Goal: Information Seeking & Learning: Learn about a topic

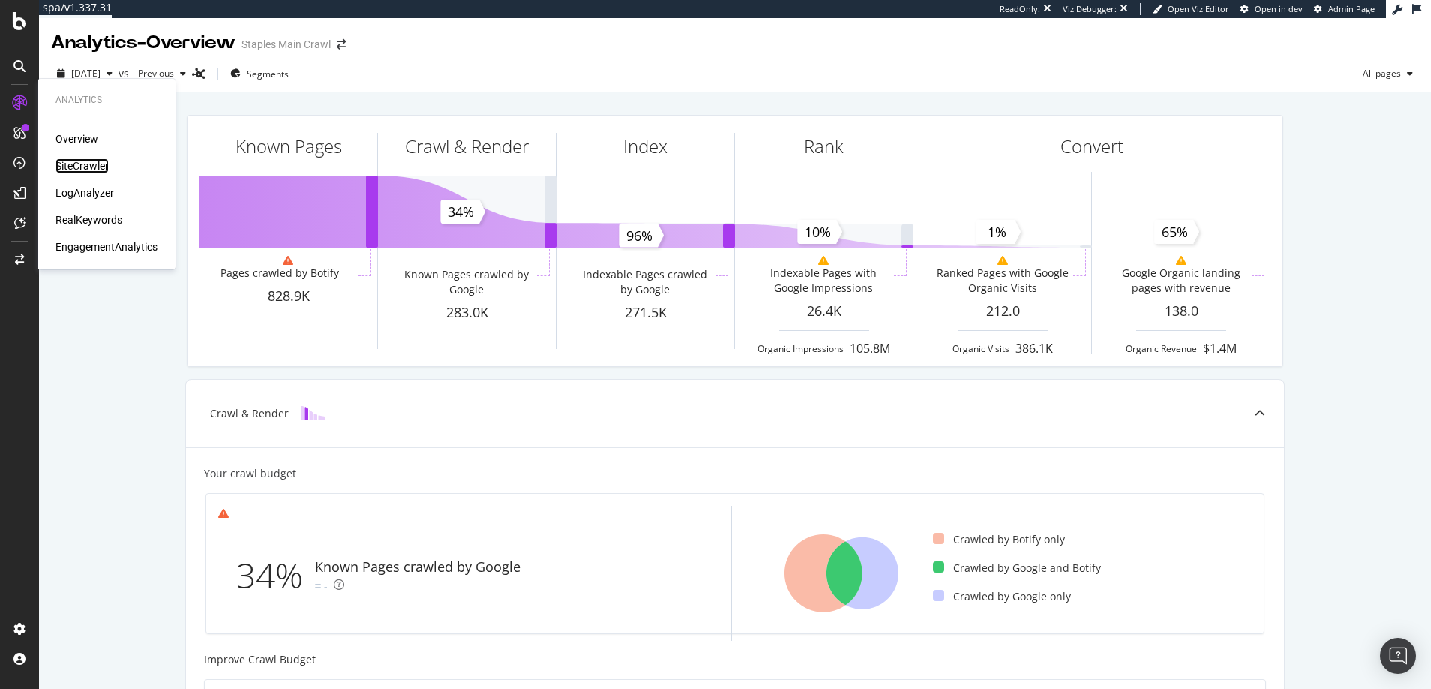
click at [86, 164] on div "SiteCrawler" at bounding box center [82, 165] width 53 height 15
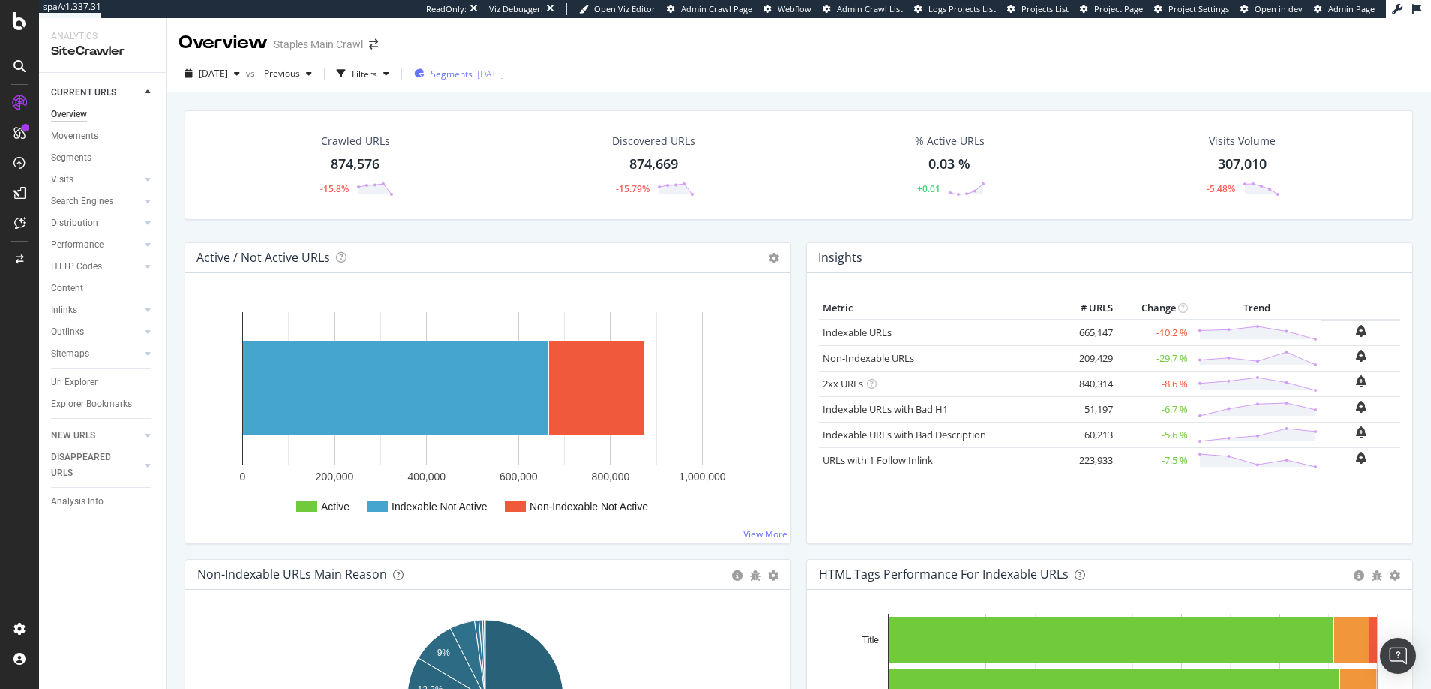
click at [473, 71] on span "Segments" at bounding box center [452, 74] width 42 height 13
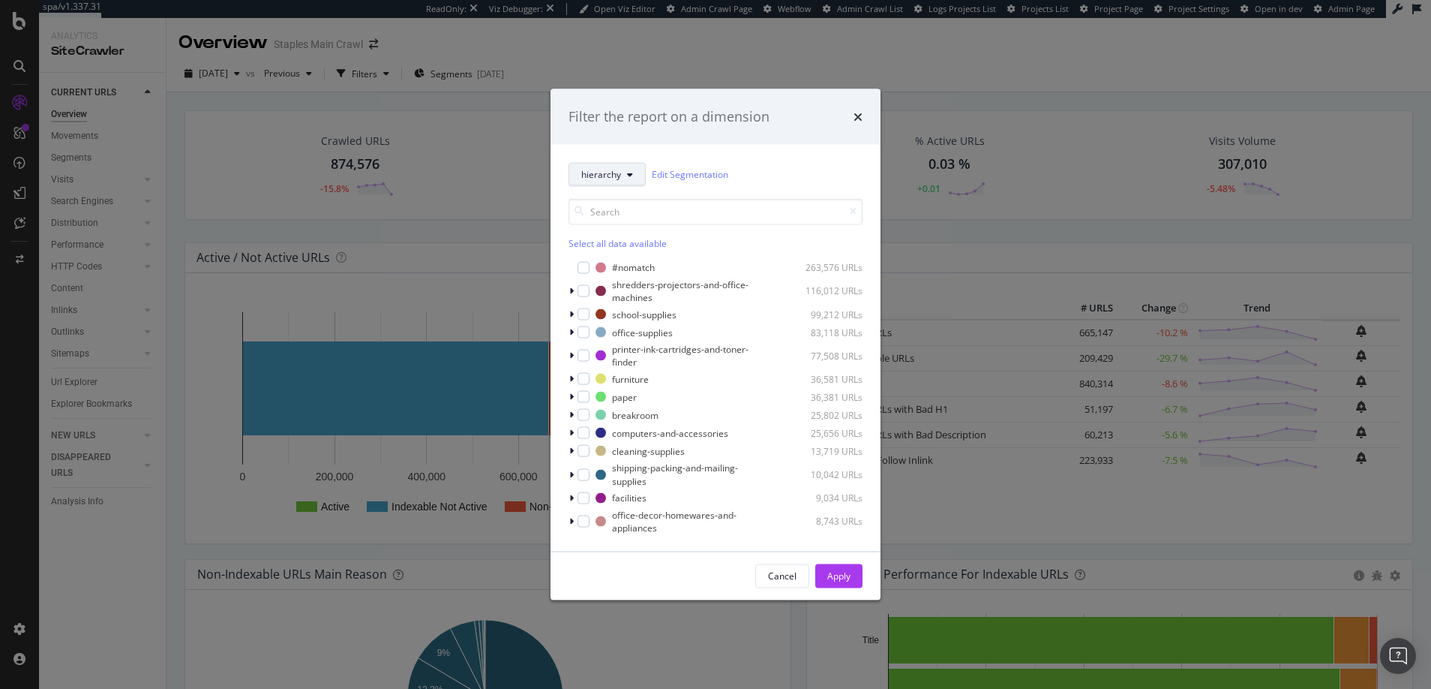
click at [609, 172] on span "hierarchy" at bounding box center [601, 174] width 40 height 13
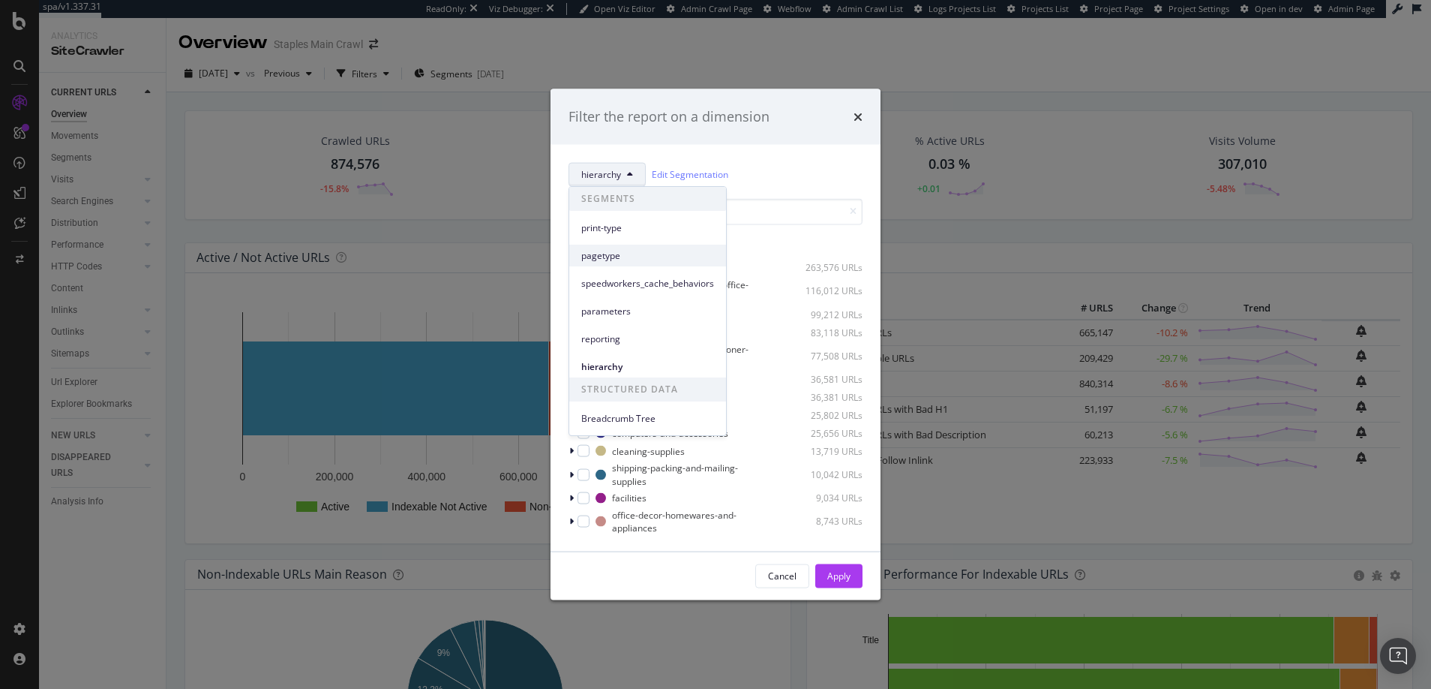
click at [602, 256] on span "pagetype" at bounding box center [647, 256] width 133 height 14
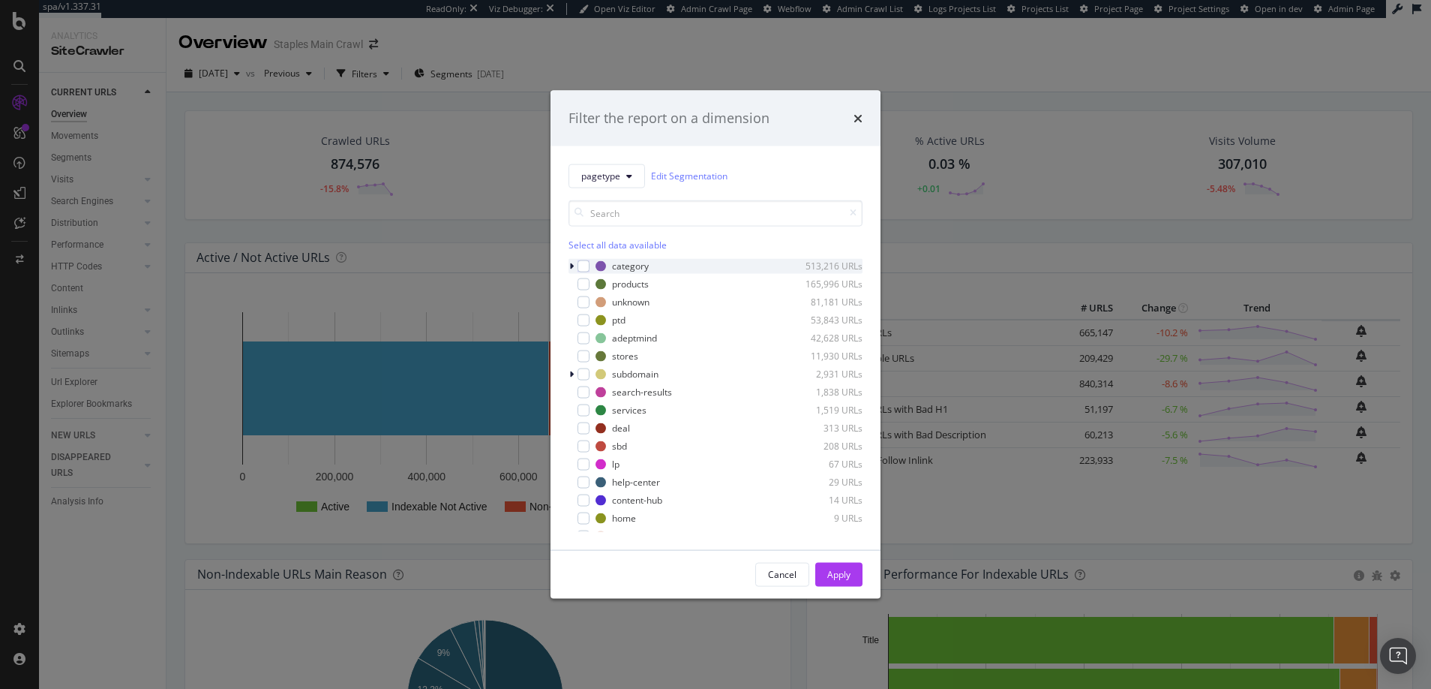
click at [573, 266] on icon "modal" at bounding box center [571, 265] width 5 height 9
click at [571, 266] on icon "modal" at bounding box center [572, 265] width 6 height 9
click at [572, 266] on icon "modal" at bounding box center [571, 265] width 5 height 9
click at [571, 266] on icon "modal" at bounding box center [572, 265] width 6 height 9
click at [857, 116] on icon "times" at bounding box center [858, 118] width 9 height 12
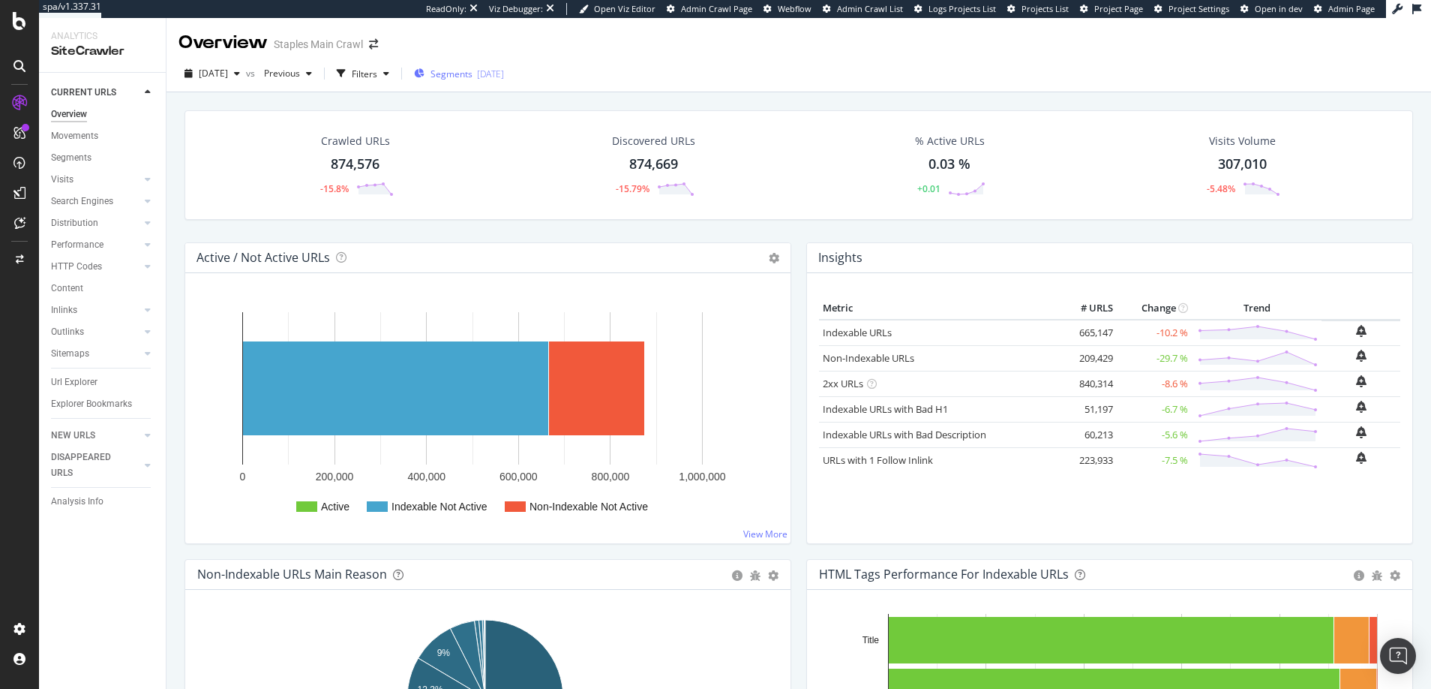
click at [473, 74] on span "Segments" at bounding box center [452, 74] width 42 height 13
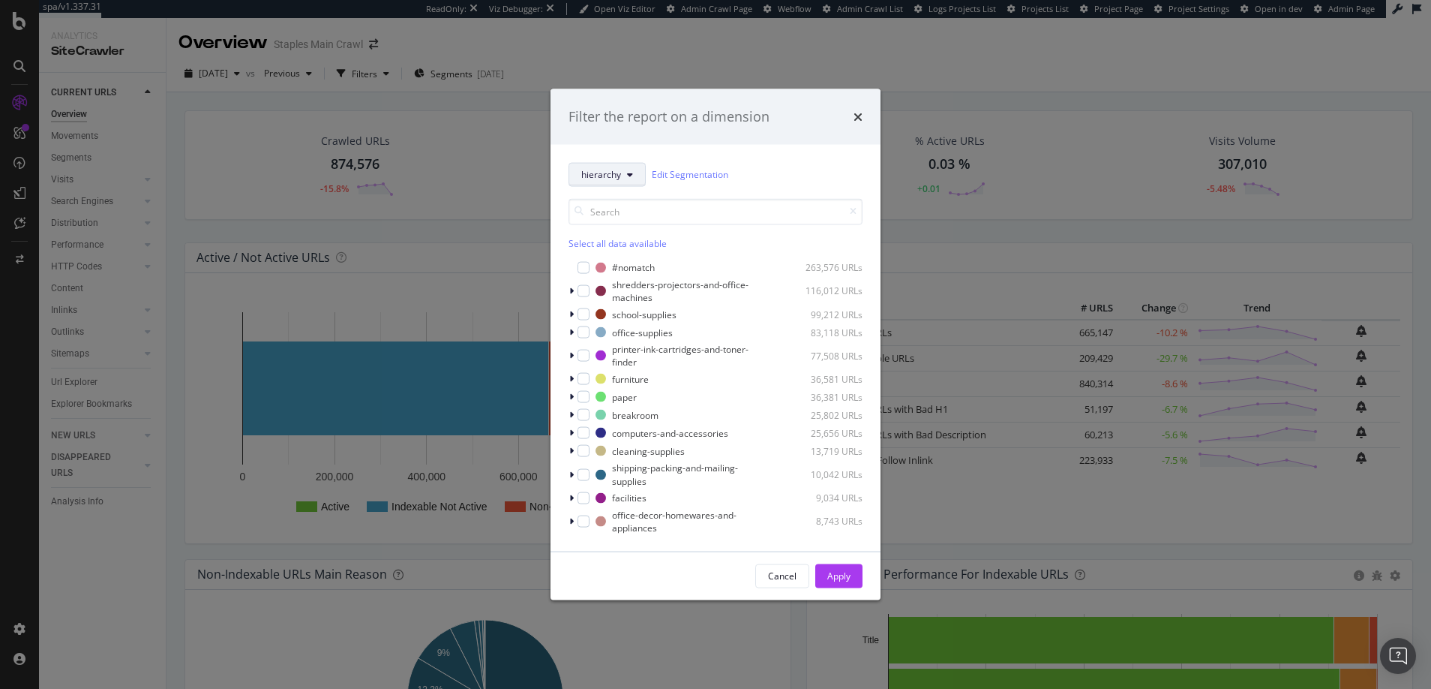
click at [623, 173] on button "hierarchy" at bounding box center [607, 174] width 77 height 24
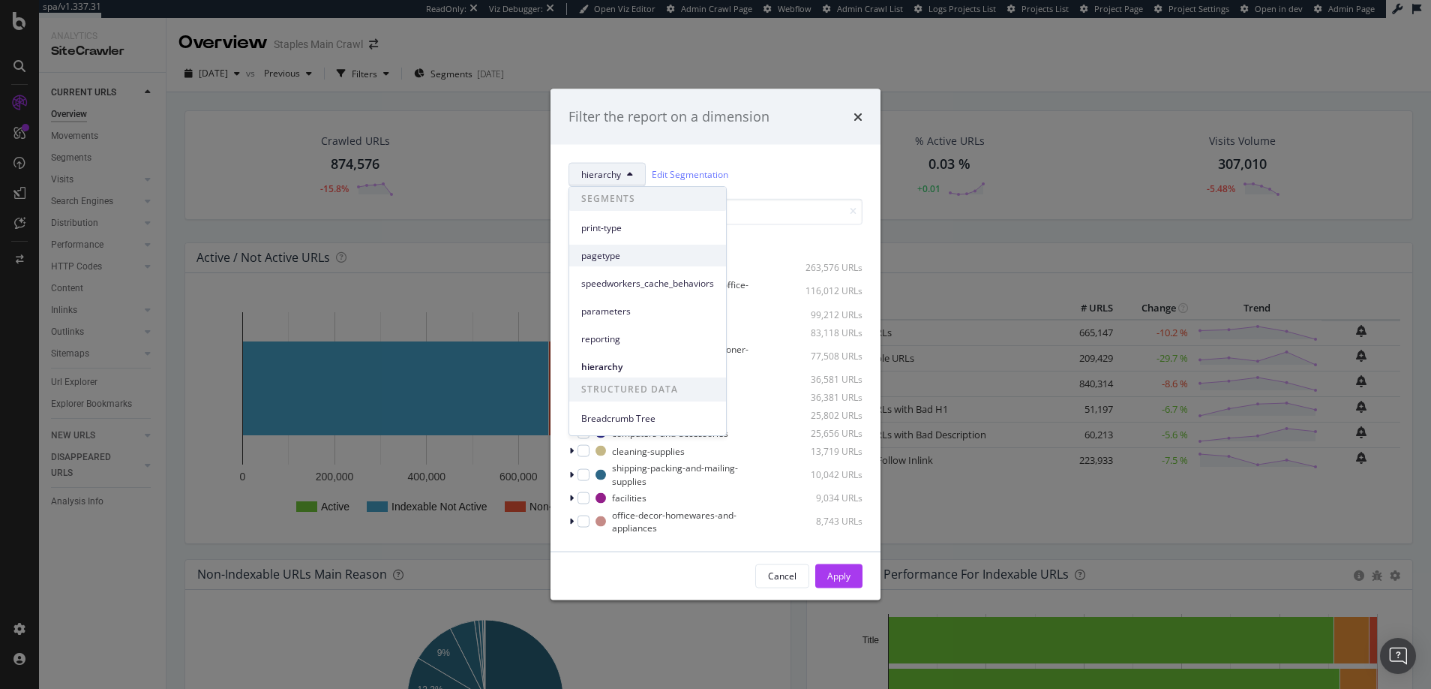
click at [608, 251] on span "pagetype" at bounding box center [647, 256] width 133 height 14
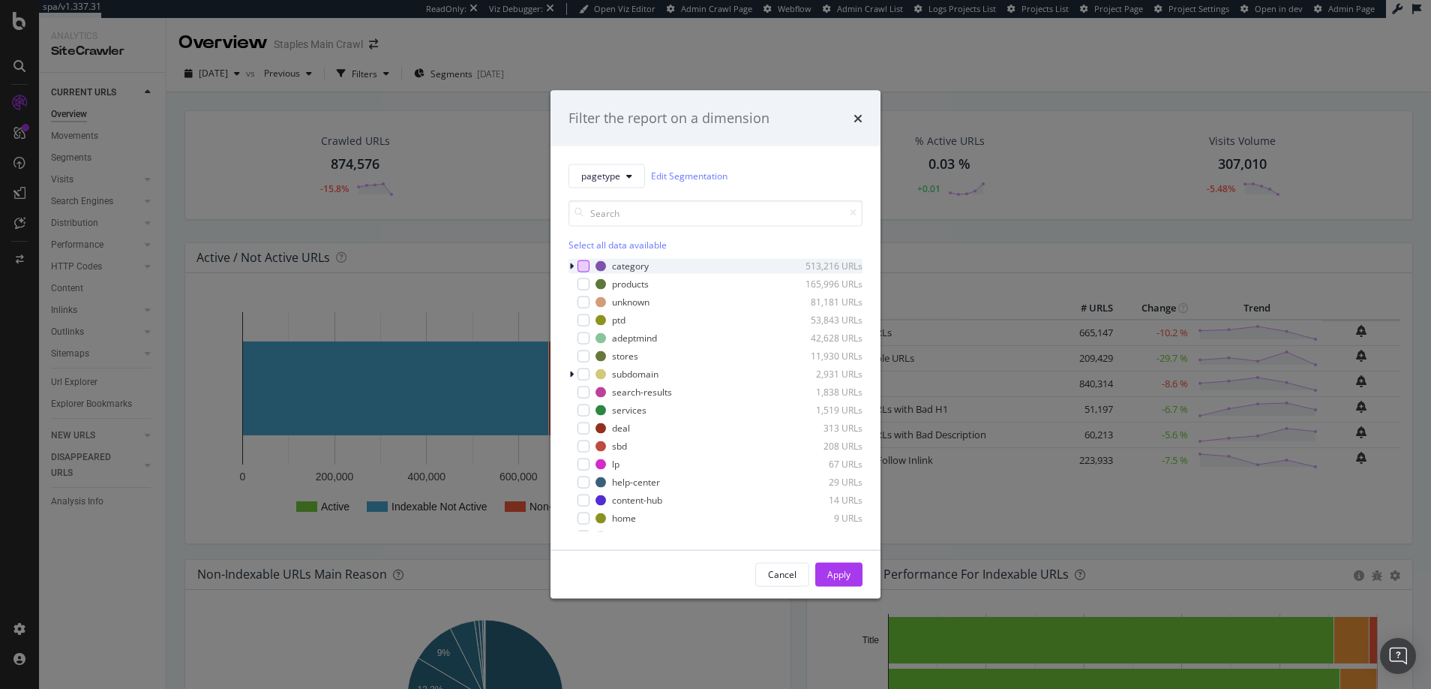
click at [583, 265] on div "modal" at bounding box center [584, 266] width 12 height 12
click at [835, 572] on div "Apply" at bounding box center [838, 574] width 23 height 13
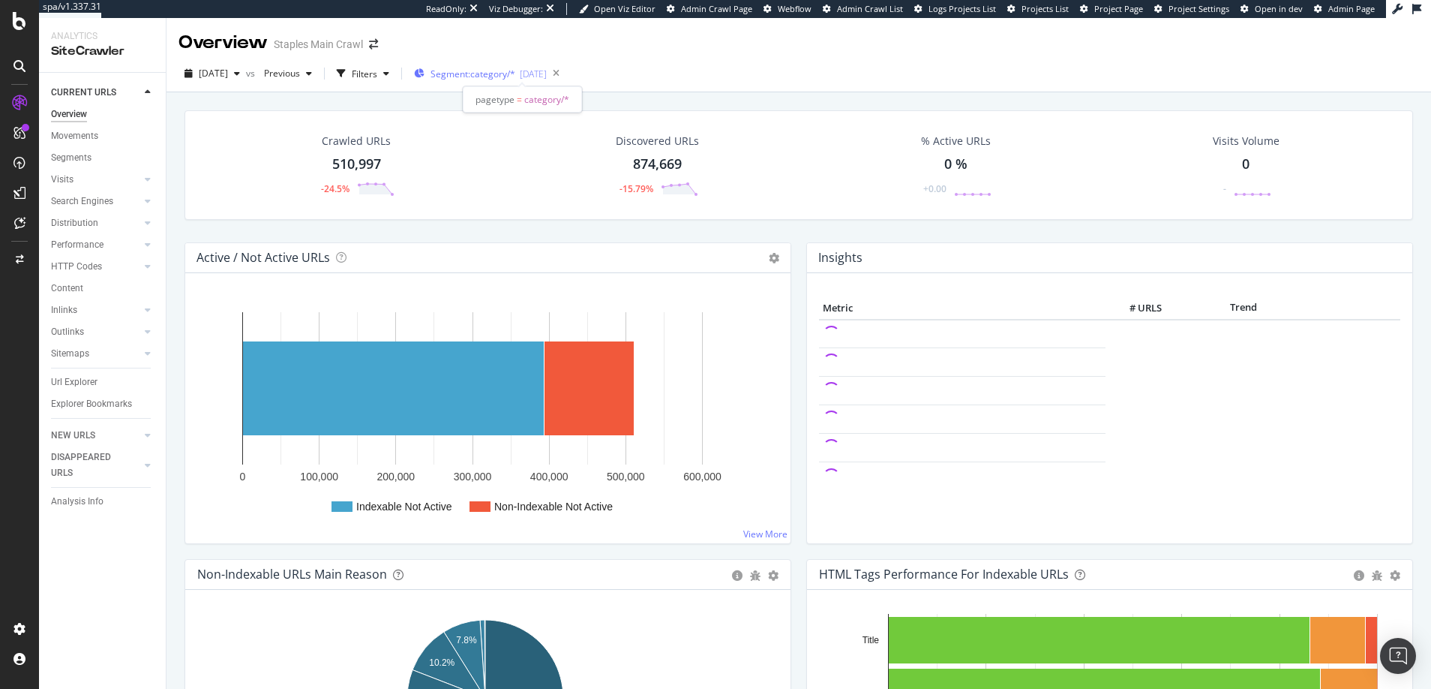
click at [509, 73] on span "Segment: category/*" at bounding box center [473, 74] width 85 height 13
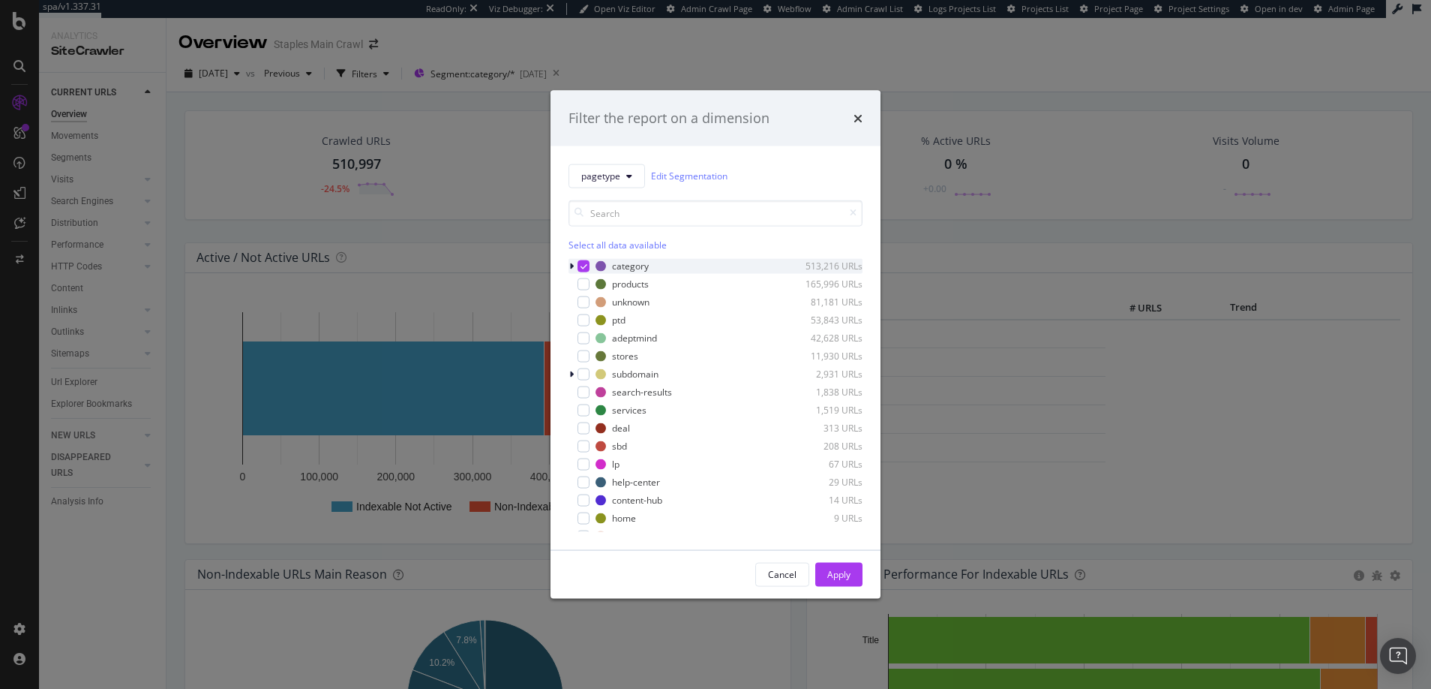
click at [570, 265] on icon "modal" at bounding box center [571, 265] width 5 height 9
click at [582, 262] on icon "modal" at bounding box center [584, 266] width 7 height 8
click at [591, 284] on div "modal" at bounding box center [593, 284] width 12 height 12
click at [848, 571] on div "Apply" at bounding box center [838, 574] width 23 height 13
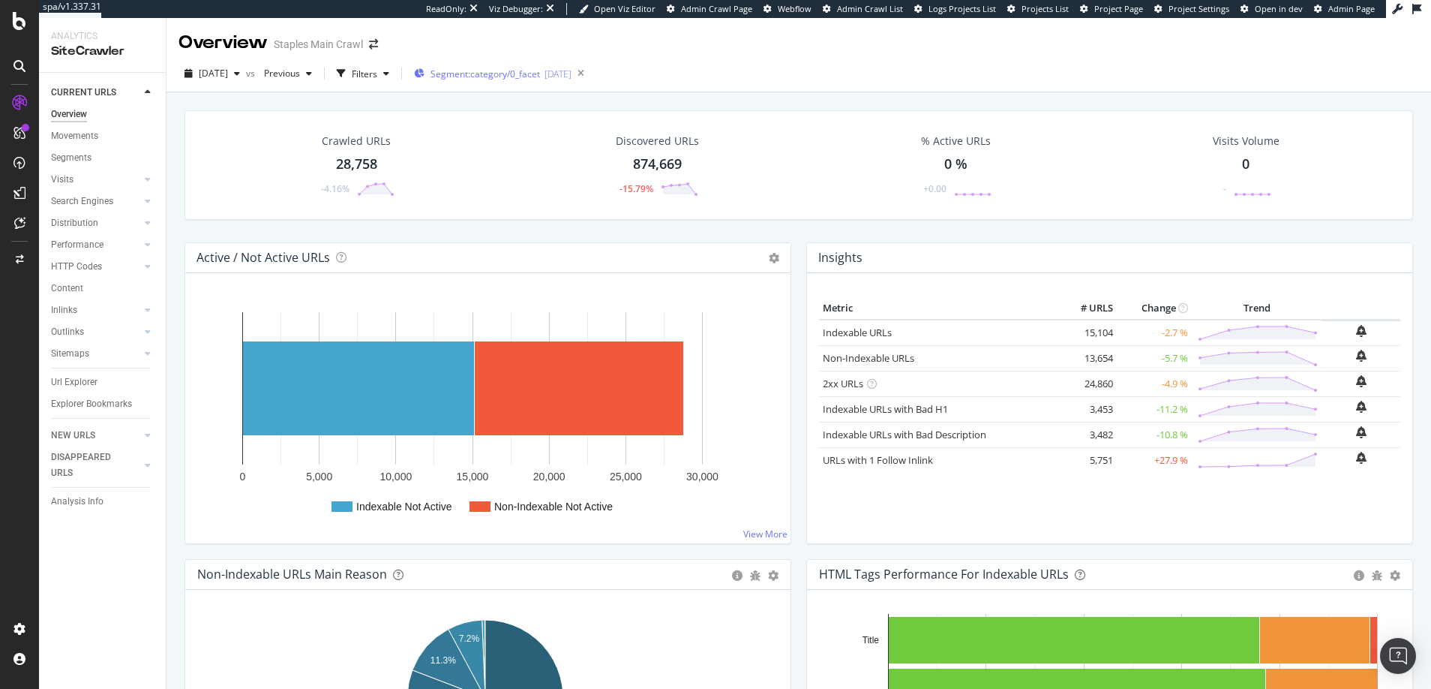
click at [489, 74] on span "Segment: category/0_facet" at bounding box center [486, 74] width 110 height 13
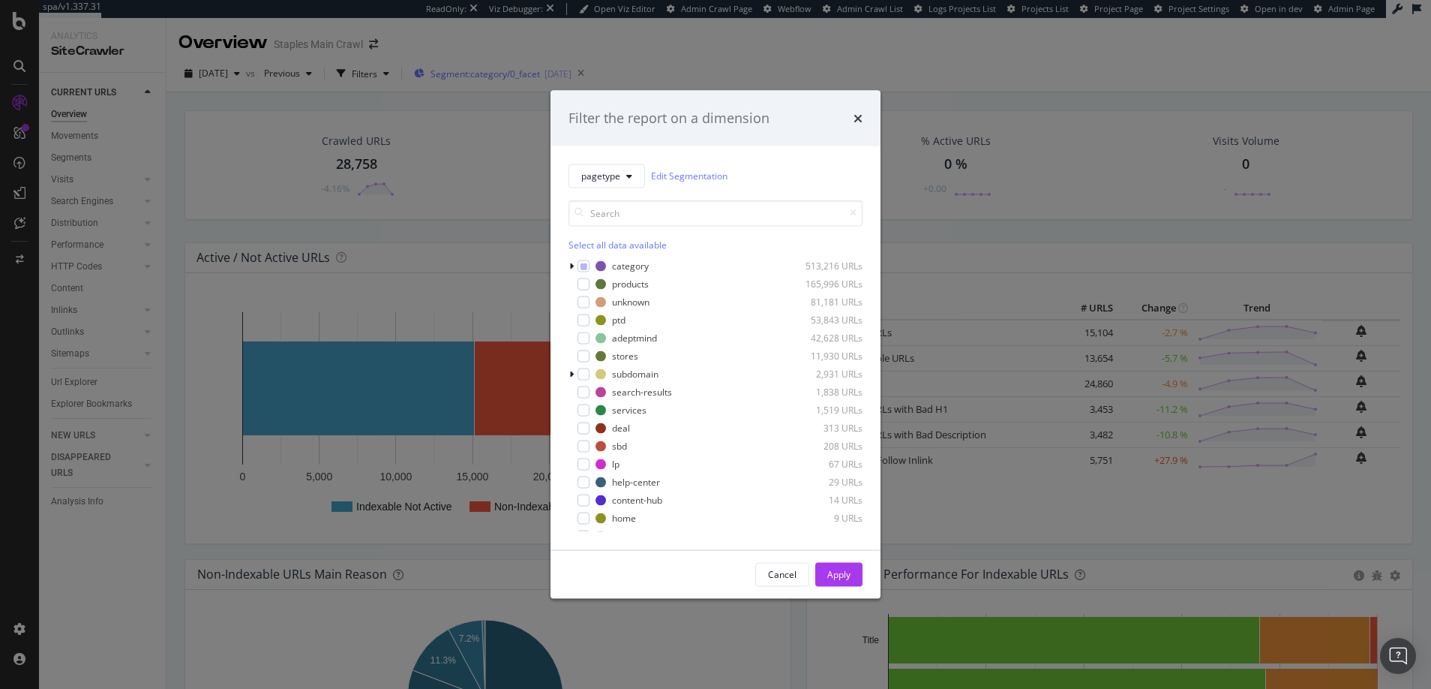
click at [489, 74] on div "Filter the report on a dimension pagetype Edit Segmentation Select all data ava…" at bounding box center [715, 344] width 1431 height 689
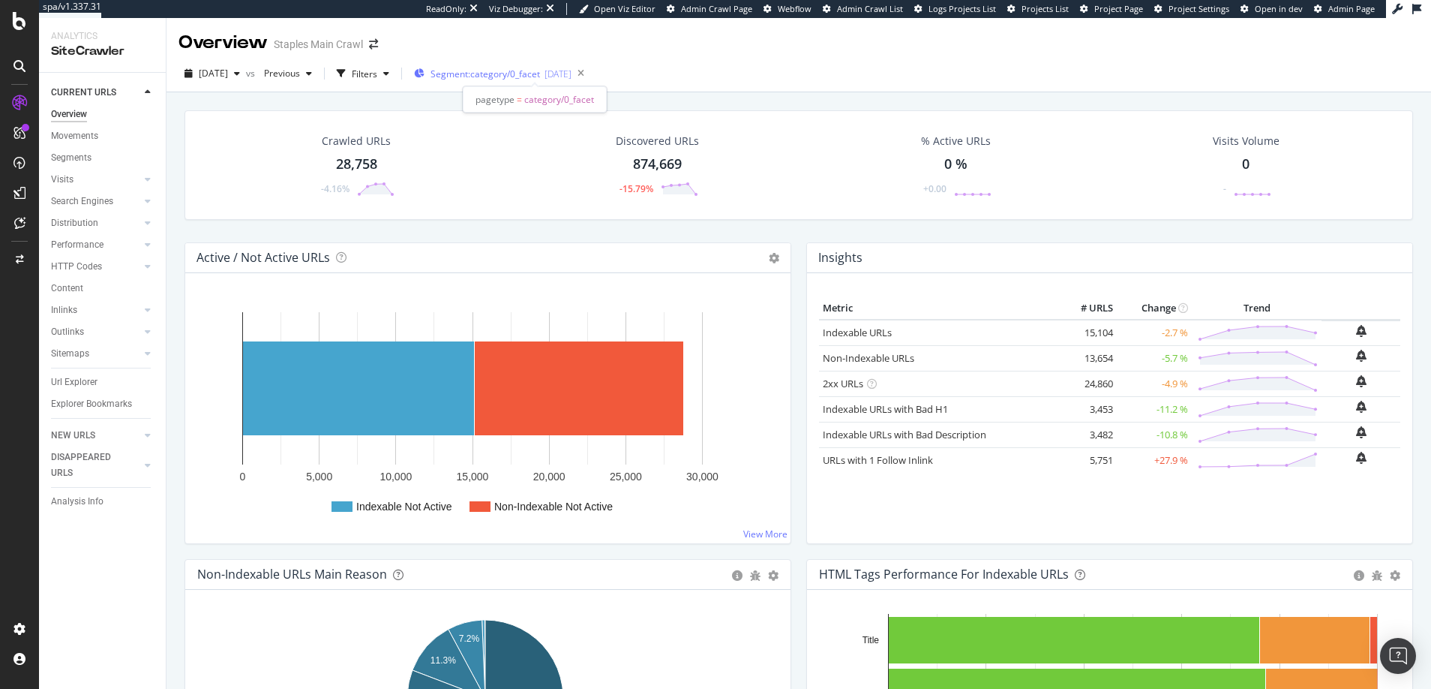
click at [489, 74] on span "Segment: category/0_facet" at bounding box center [486, 74] width 110 height 13
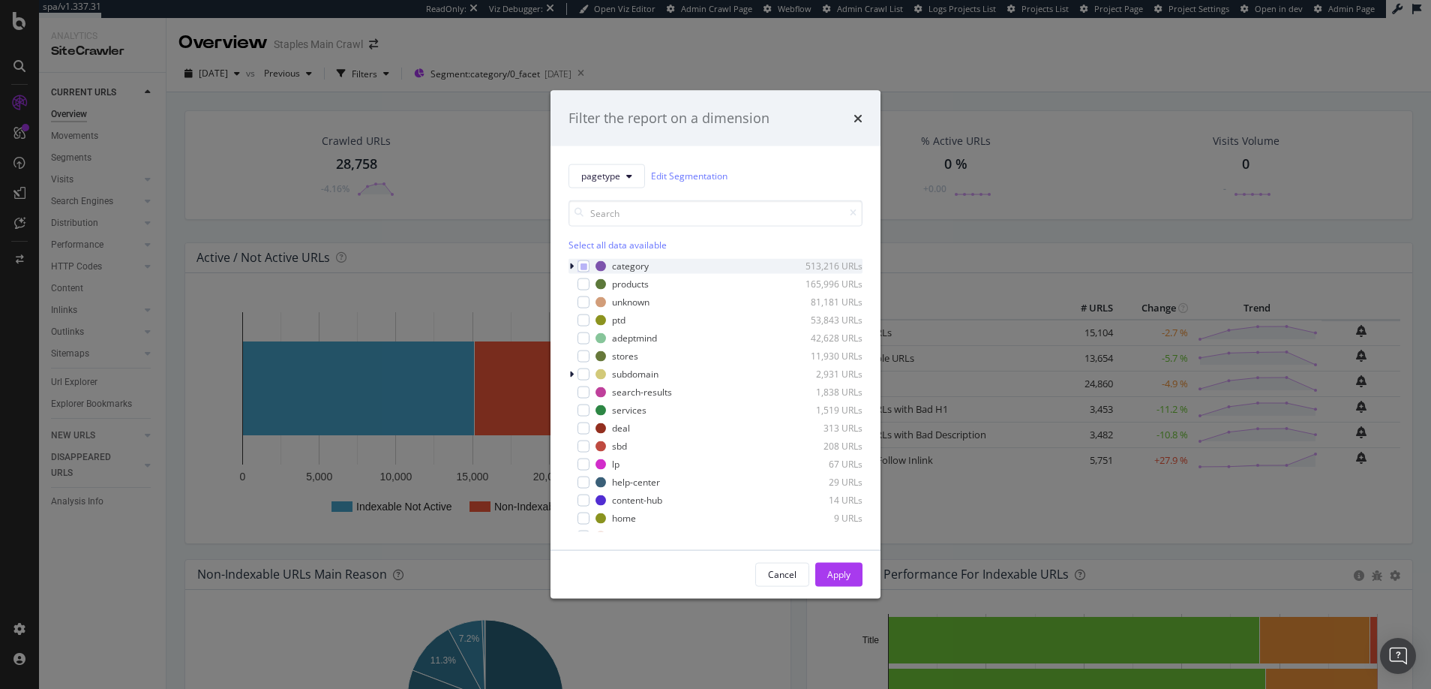
click at [572, 264] on icon "modal" at bounding box center [571, 265] width 5 height 9
click at [593, 279] on div "modal" at bounding box center [593, 284] width 12 height 12
click at [592, 302] on div "modal" at bounding box center [593, 302] width 12 height 12
click at [593, 320] on div "modal" at bounding box center [593, 320] width 12 height 12
click at [593, 338] on div "modal" at bounding box center [593, 338] width 12 height 12
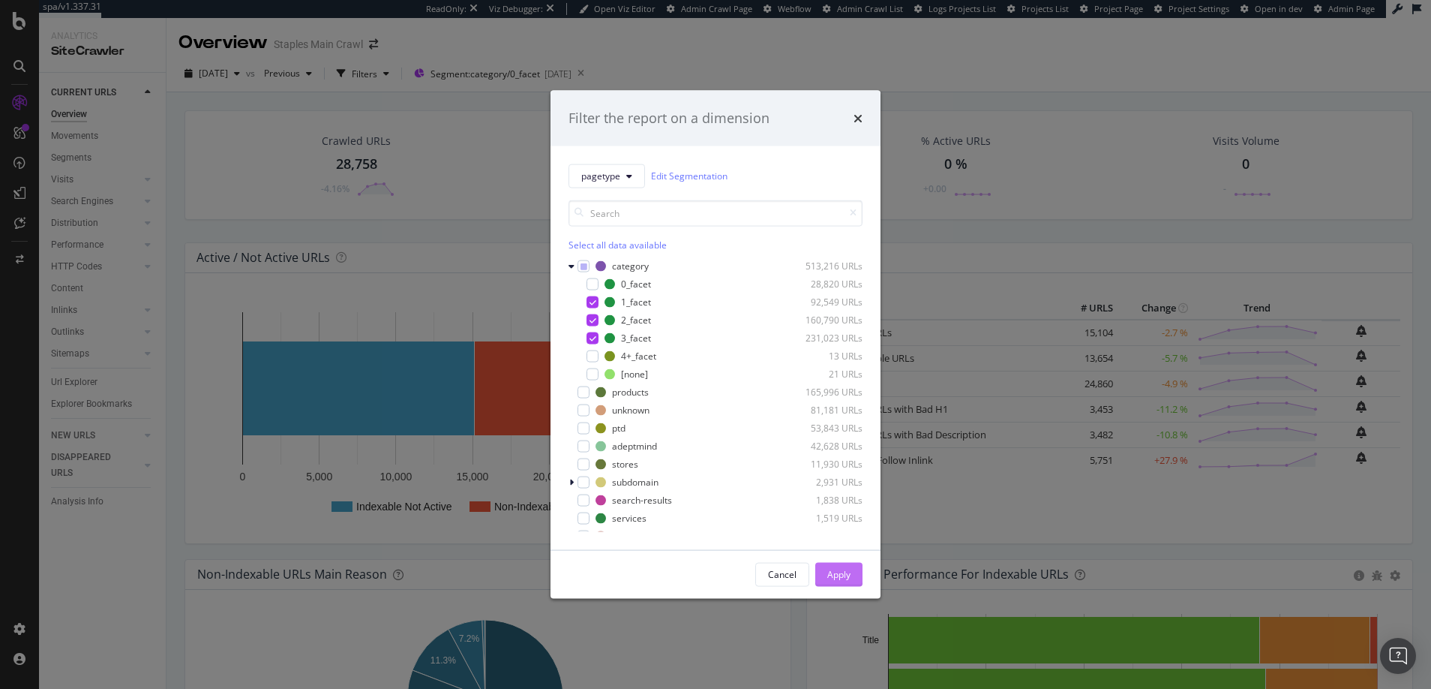
click at [839, 573] on div "Apply" at bounding box center [838, 574] width 23 height 13
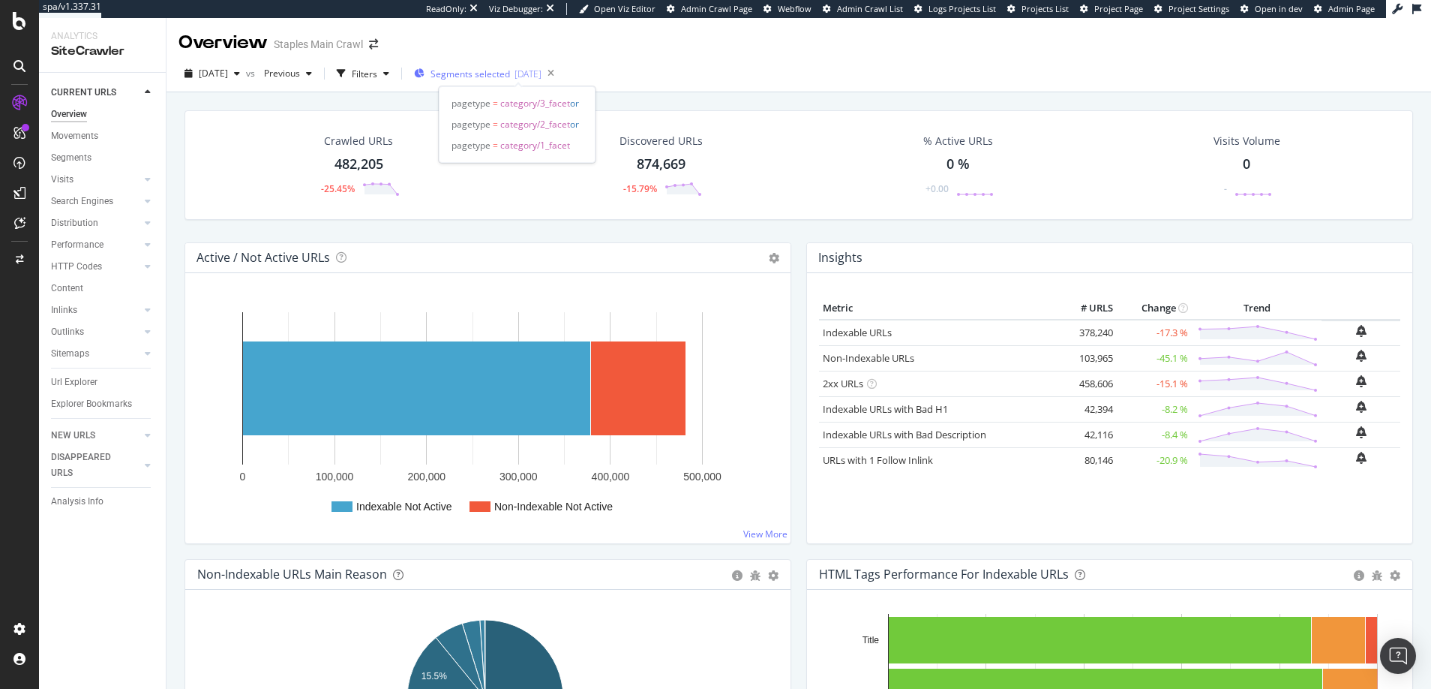
click at [484, 73] on span "Segments selected" at bounding box center [471, 74] width 80 height 13
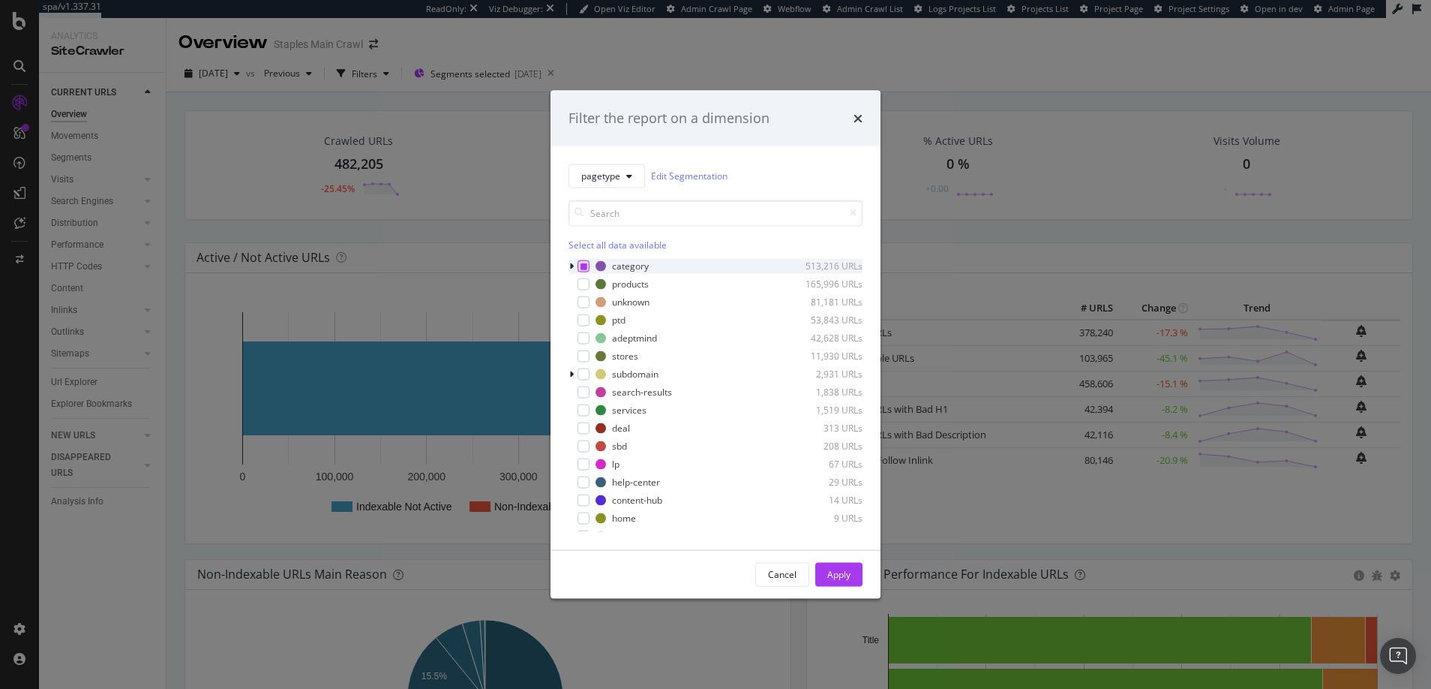
click at [583, 266] on icon "modal" at bounding box center [584, 266] width 7 height 8
click at [584, 284] on div "modal" at bounding box center [584, 284] width 12 height 12
click at [838, 572] on div "Apply" at bounding box center [838, 574] width 23 height 13
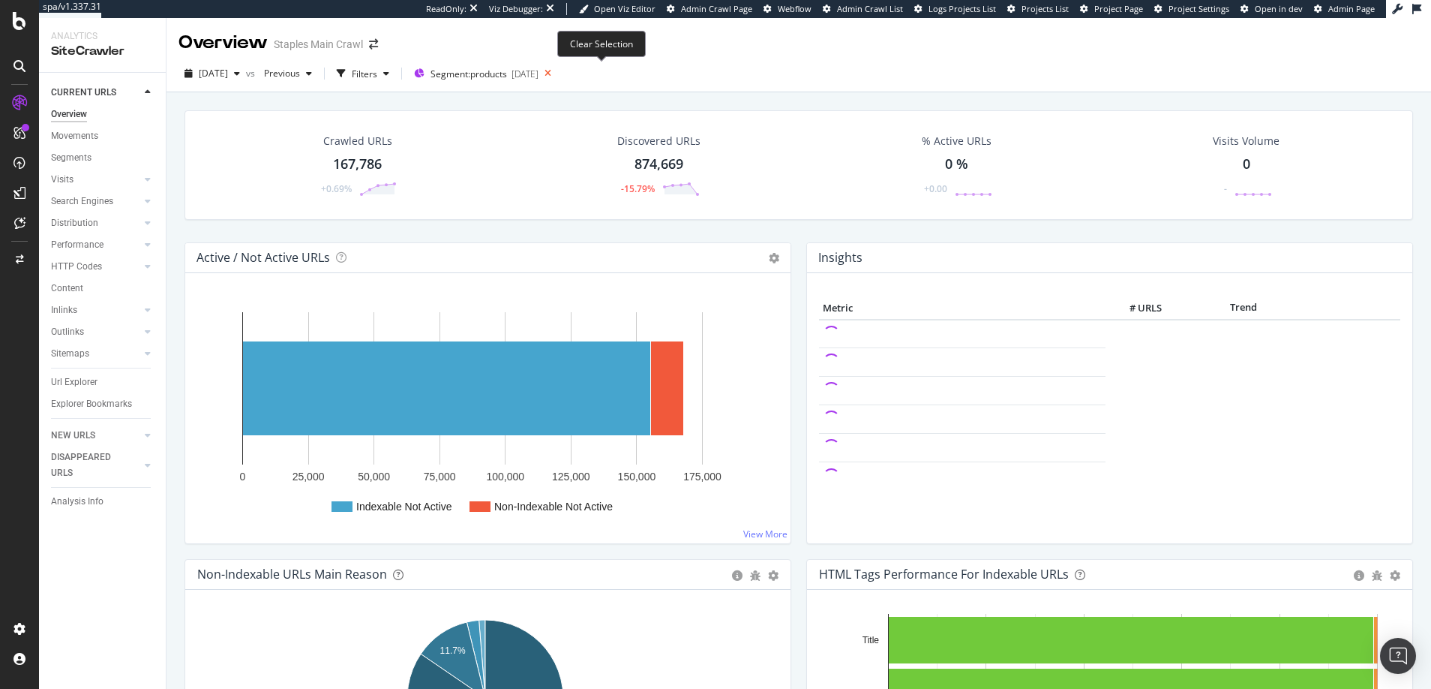
click at [557, 73] on icon at bounding box center [548, 73] width 19 height 21
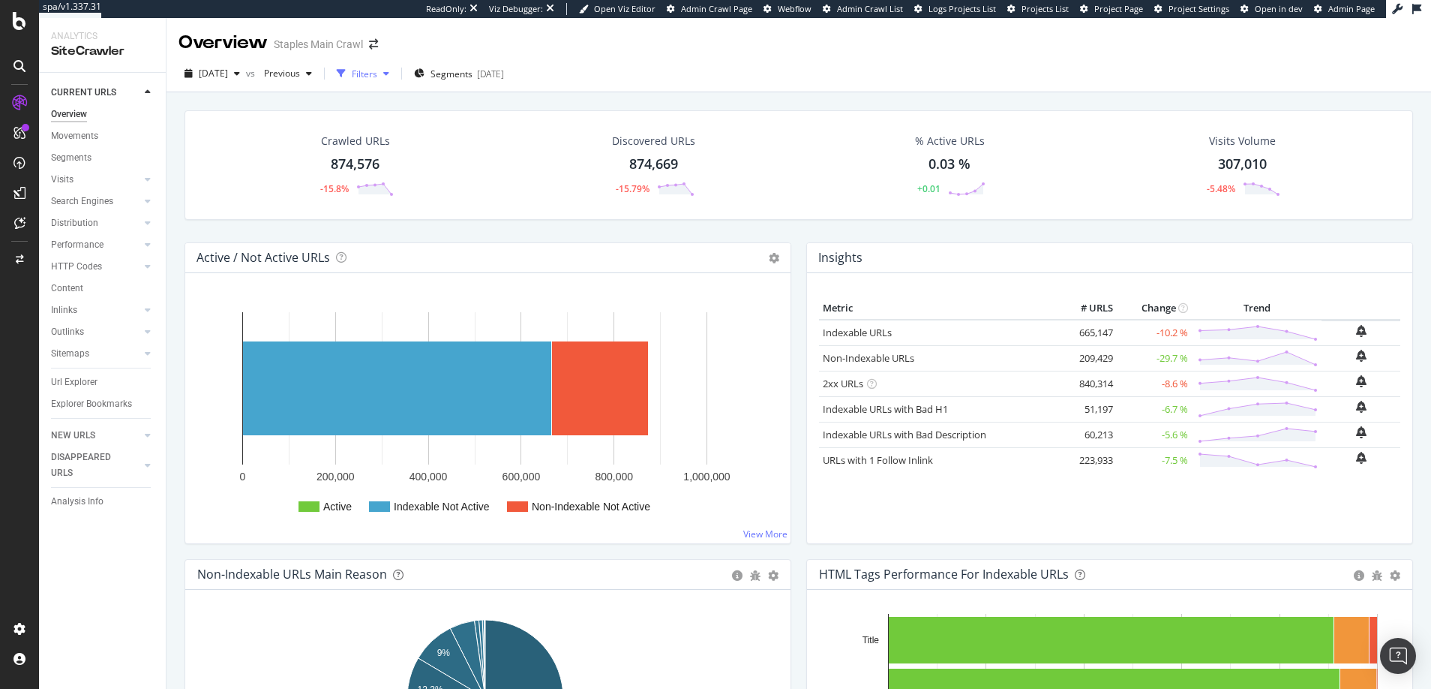
click at [377, 72] on div "Filters" at bounding box center [365, 74] width 26 height 13
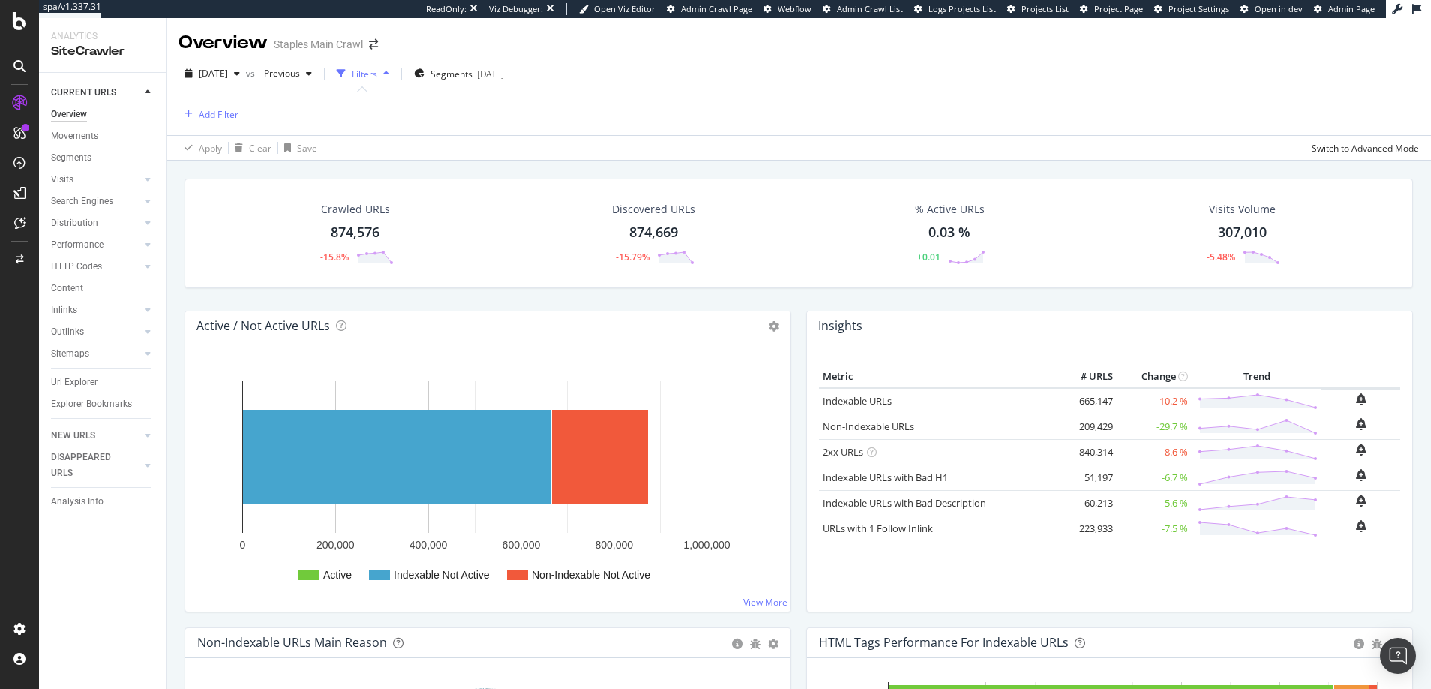
click at [209, 114] on div "Add Filter" at bounding box center [219, 114] width 40 height 13
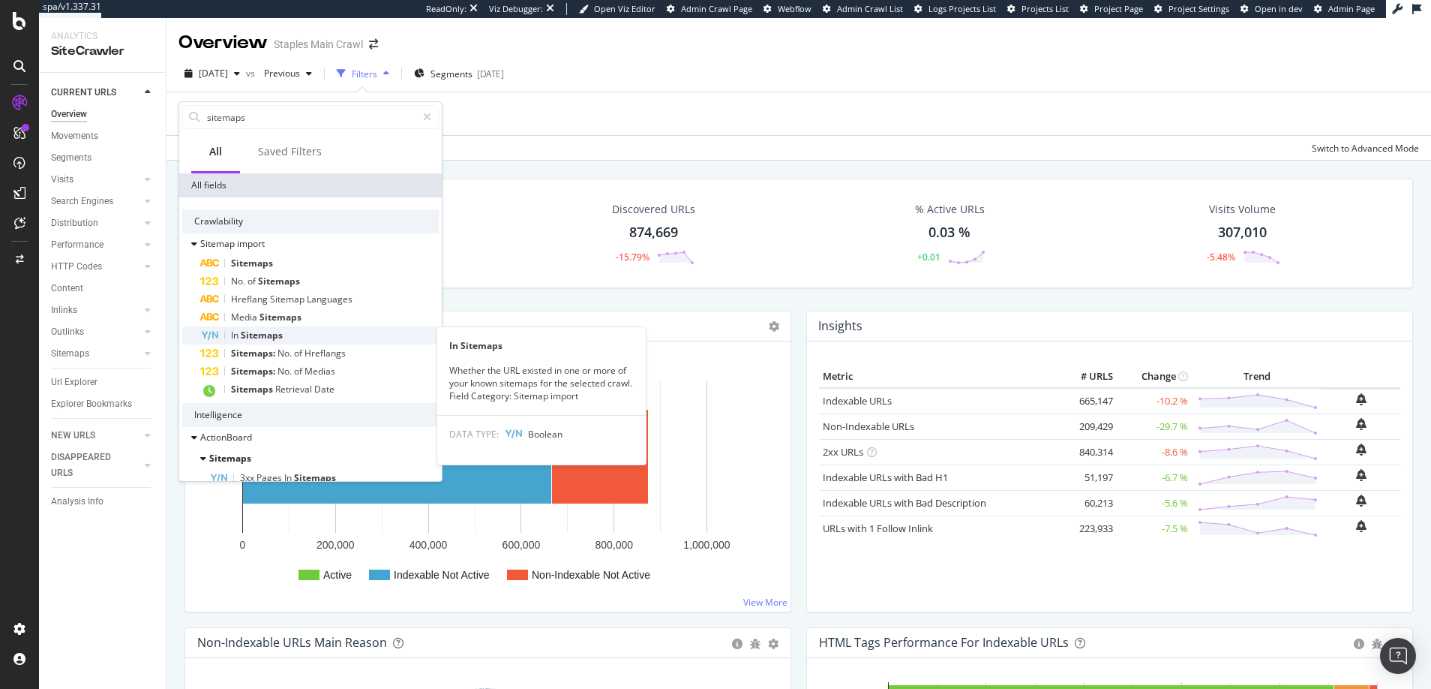
type input "sitemaps"
click at [257, 332] on span "Sitemaps" at bounding box center [262, 335] width 42 height 13
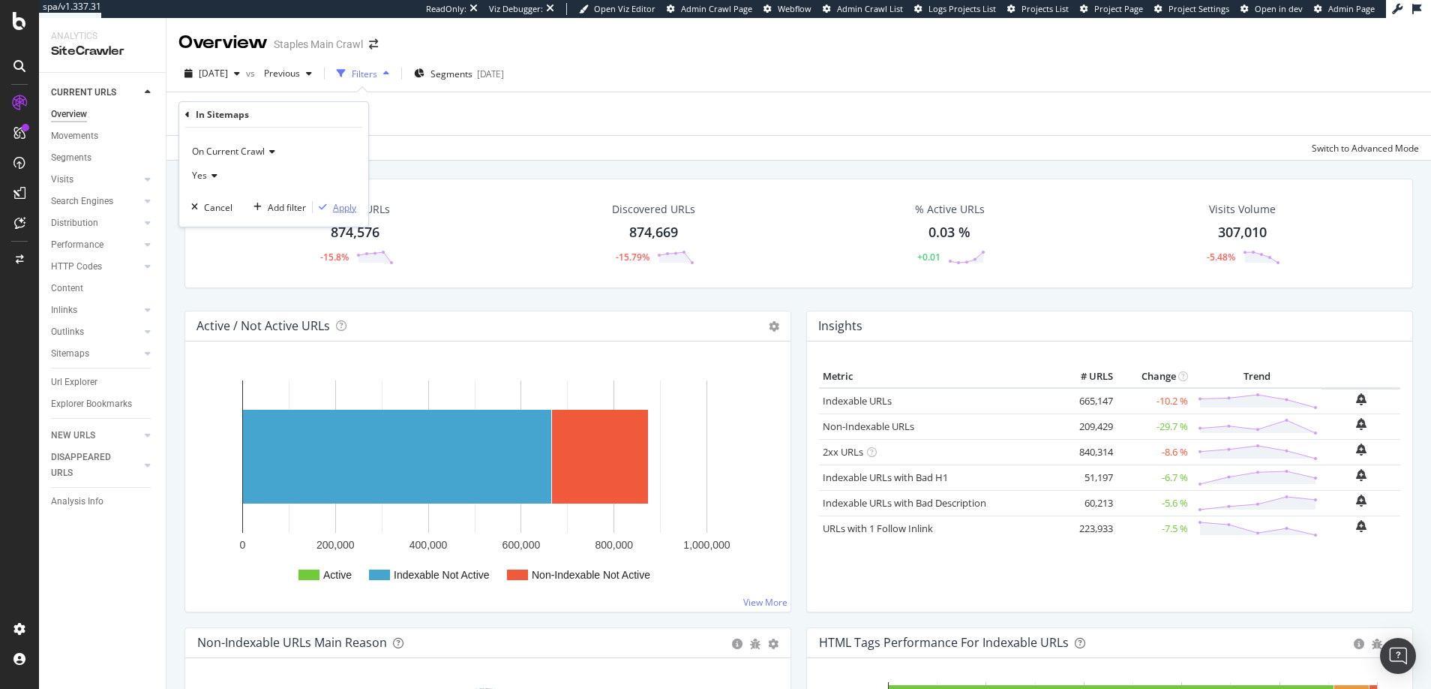
click at [342, 209] on div "Apply" at bounding box center [344, 207] width 23 height 13
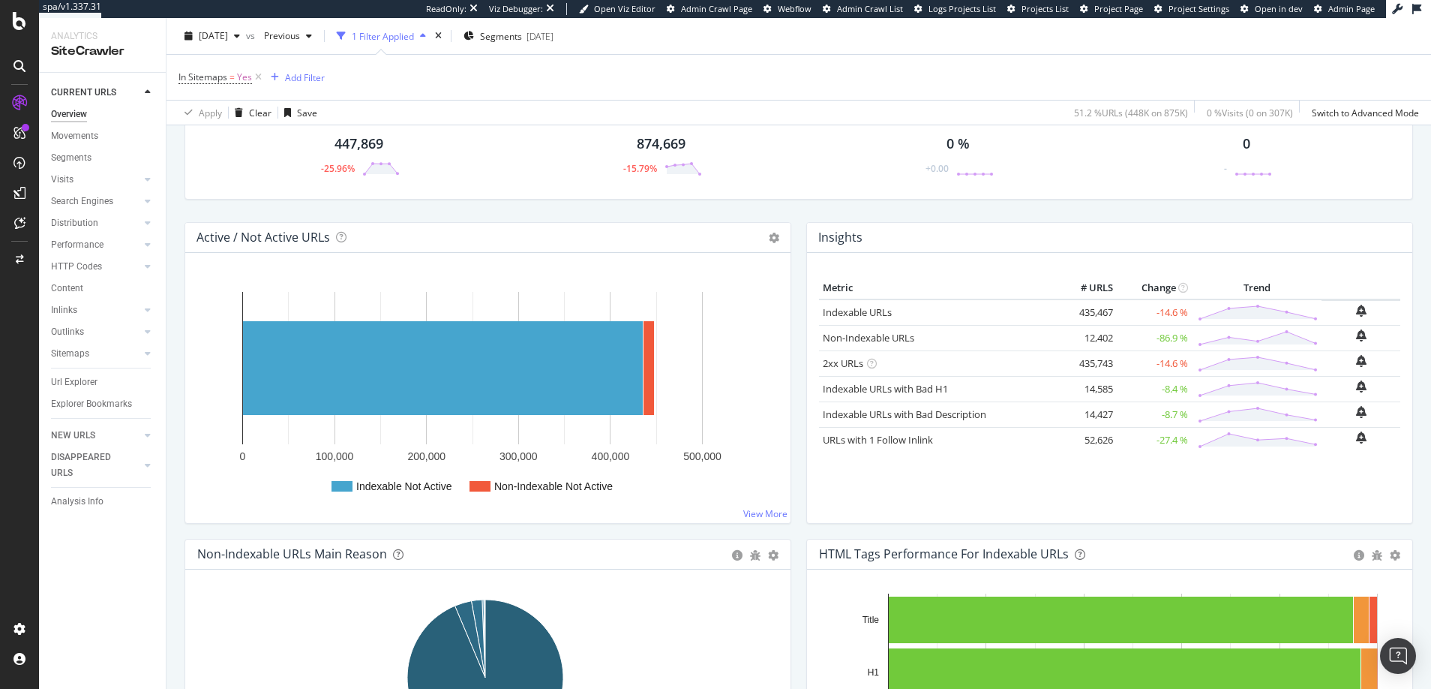
scroll to position [89, 0]
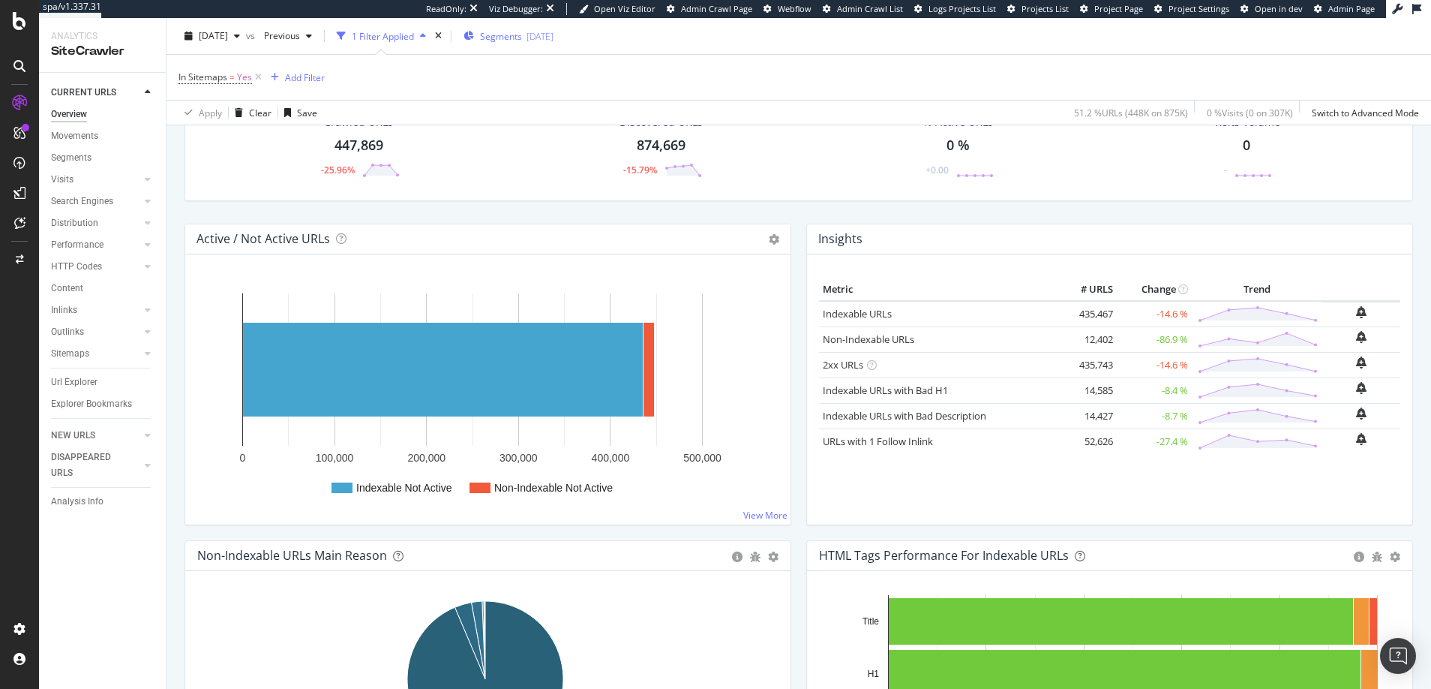
click at [522, 37] on span "Segments" at bounding box center [501, 35] width 42 height 13
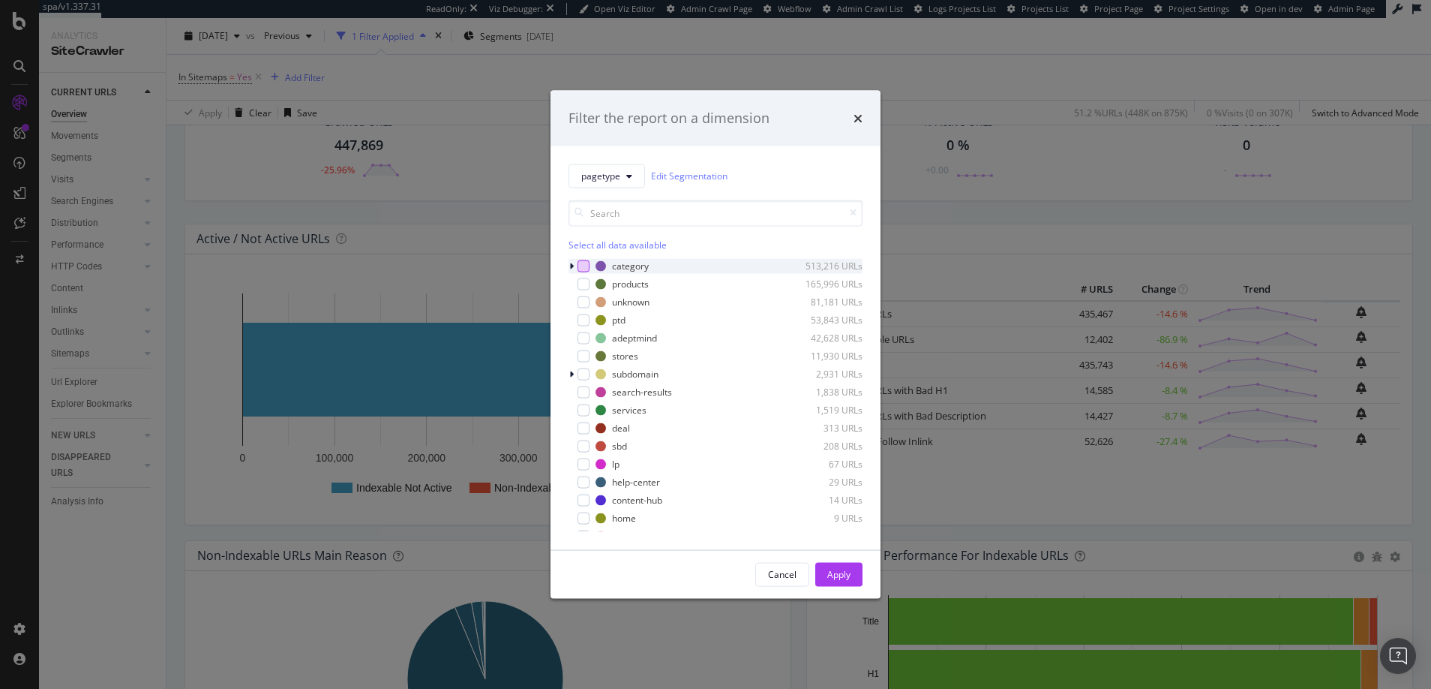
click at [587, 263] on div "modal" at bounding box center [584, 266] width 12 height 12
click at [842, 569] on div "Apply" at bounding box center [838, 574] width 23 height 13
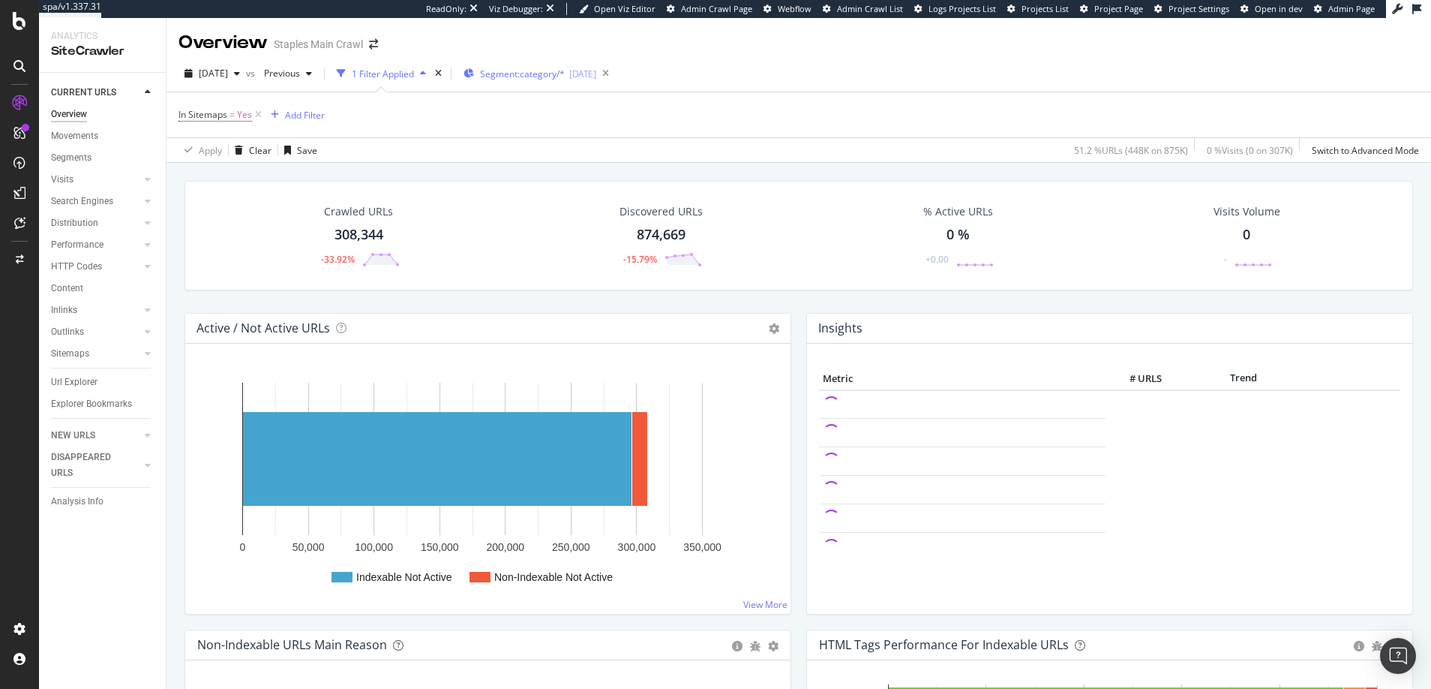
click at [536, 73] on span "Segment: category/*" at bounding box center [522, 74] width 85 height 13
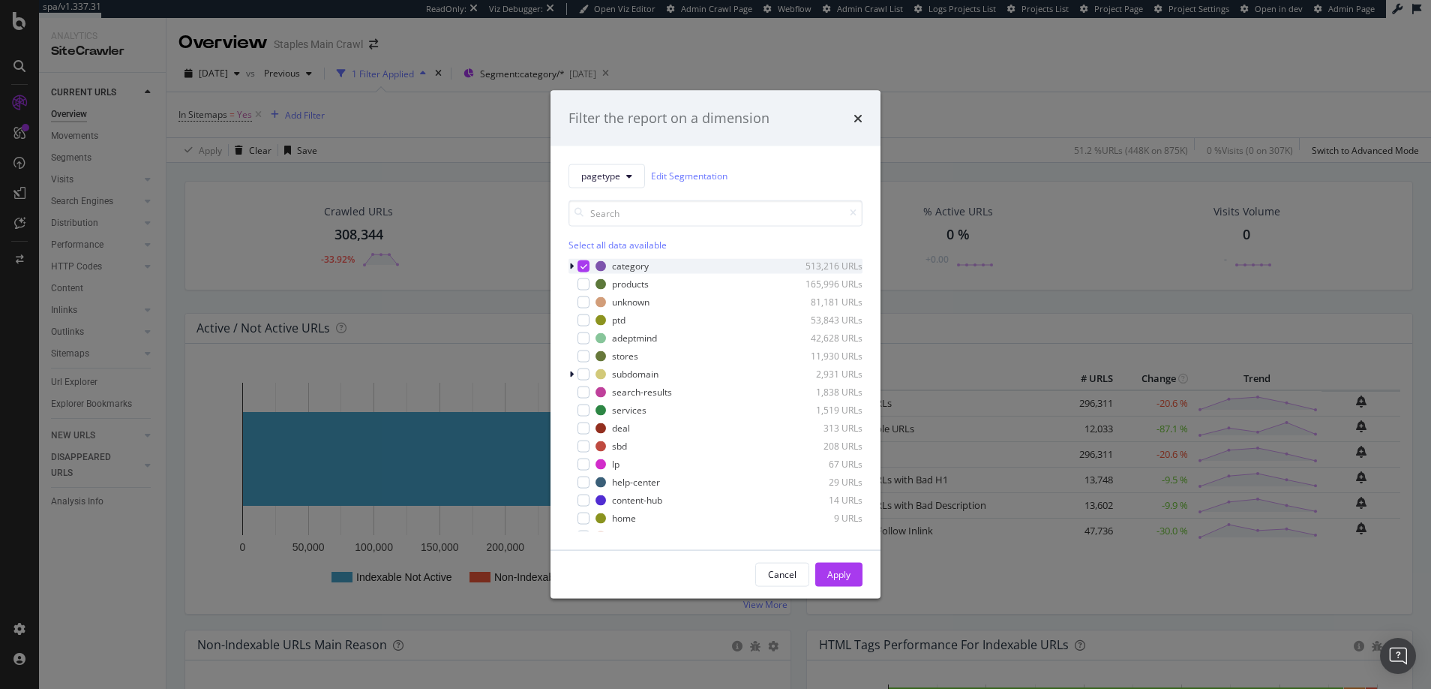
click at [581, 265] on icon "modal" at bounding box center [584, 266] width 7 height 8
click at [569, 263] on icon "modal" at bounding box center [571, 265] width 5 height 9
click at [594, 284] on div "modal" at bounding box center [593, 284] width 12 height 12
click at [844, 577] on div "Apply" at bounding box center [838, 574] width 23 height 13
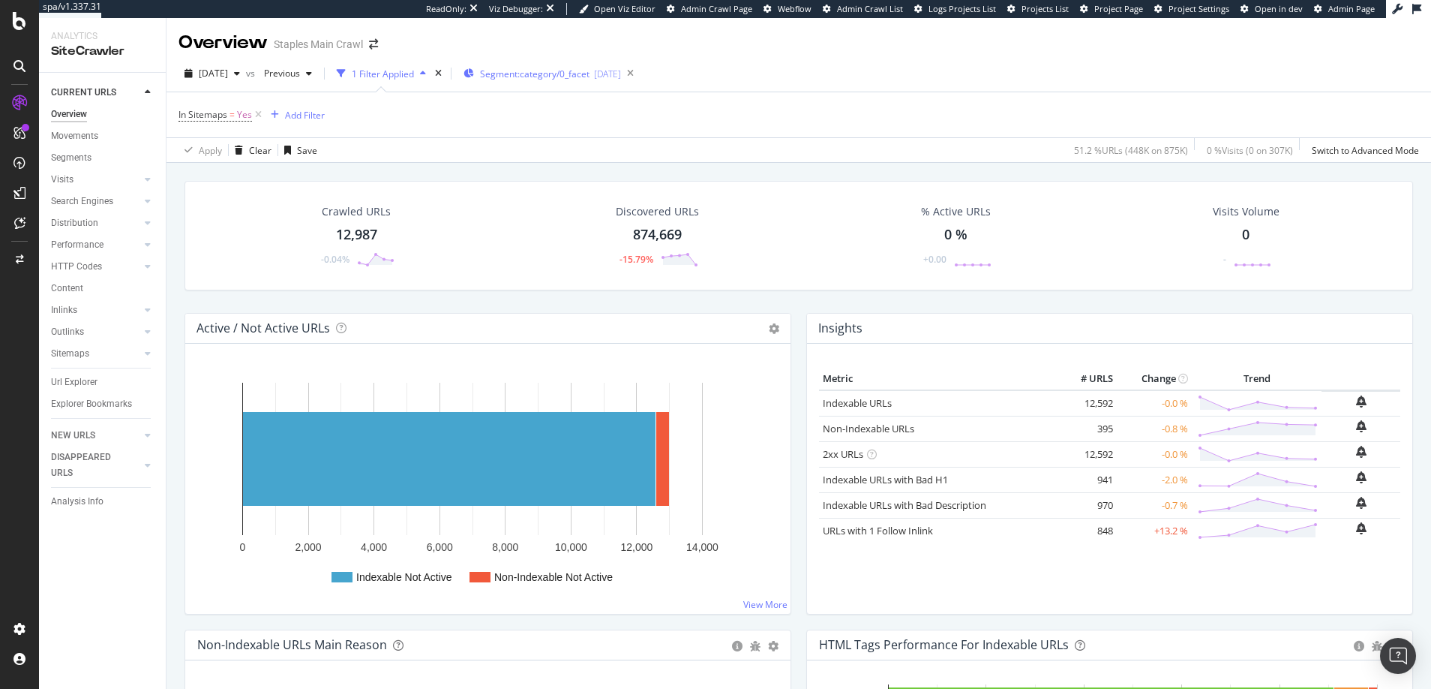
click at [523, 74] on span "Segment: category/0_facet" at bounding box center [535, 74] width 110 height 13
click at [530, 75] on span "Segment: category/0_facet" at bounding box center [535, 74] width 110 height 13
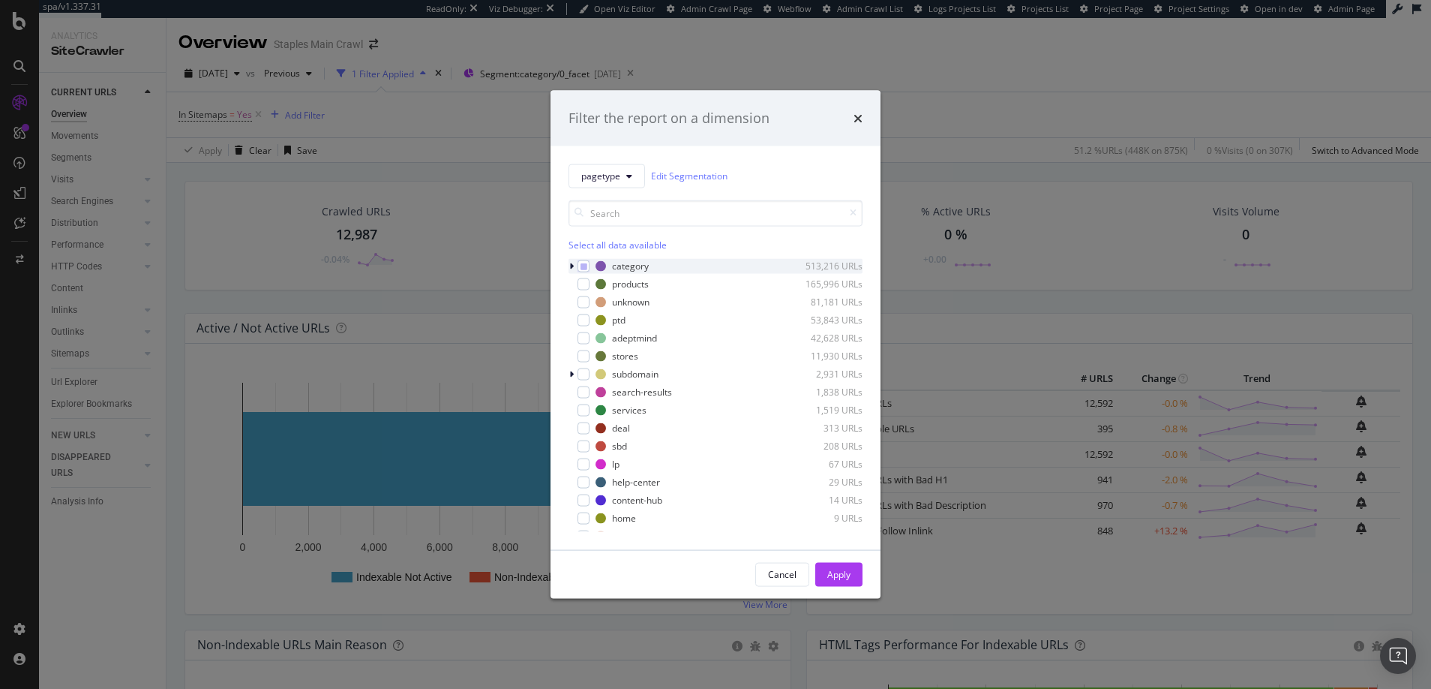
click at [572, 264] on icon "modal" at bounding box center [571, 265] width 5 height 9
click at [593, 281] on icon "modal" at bounding box center [593, 284] width 7 height 8
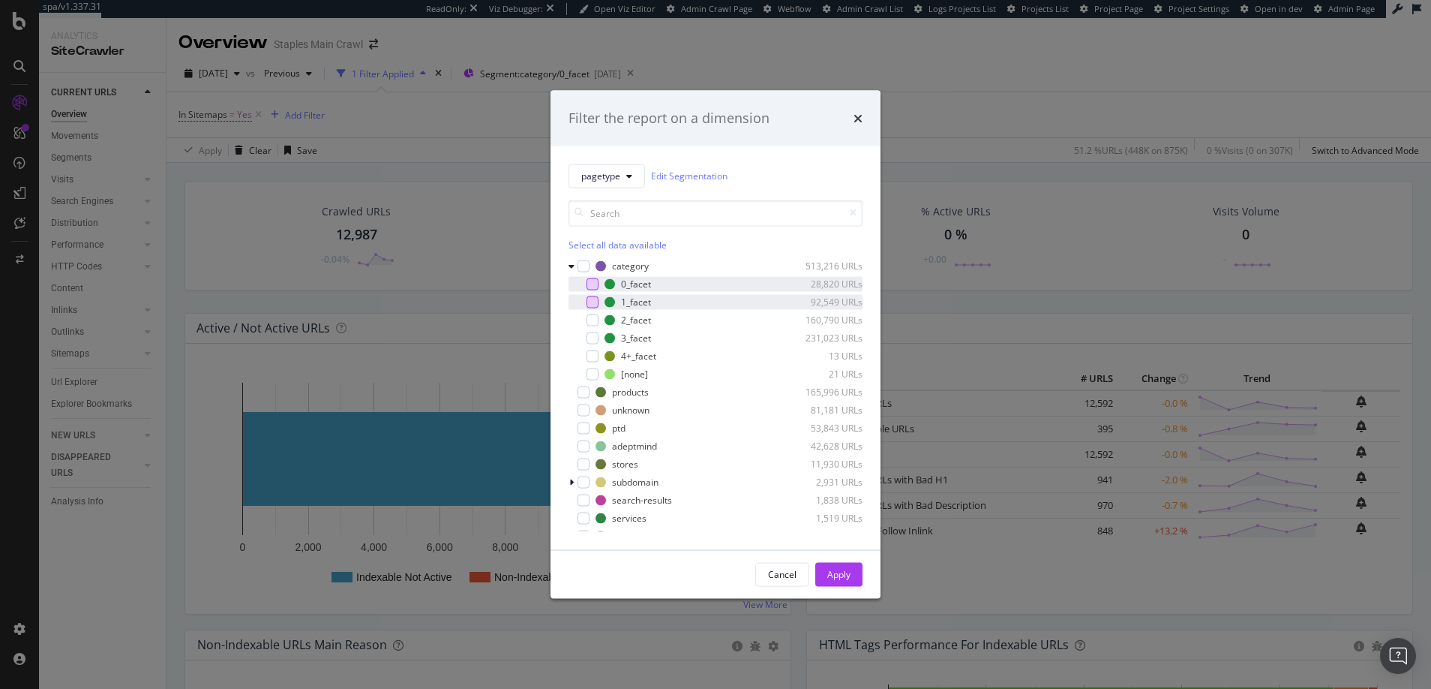
click at [593, 299] on div "modal" at bounding box center [593, 302] width 12 height 12
click at [593, 317] on div "modal" at bounding box center [593, 320] width 12 height 12
click at [593, 338] on div "modal" at bounding box center [593, 338] width 12 height 12
click at [841, 575] on div "Apply" at bounding box center [838, 574] width 23 height 13
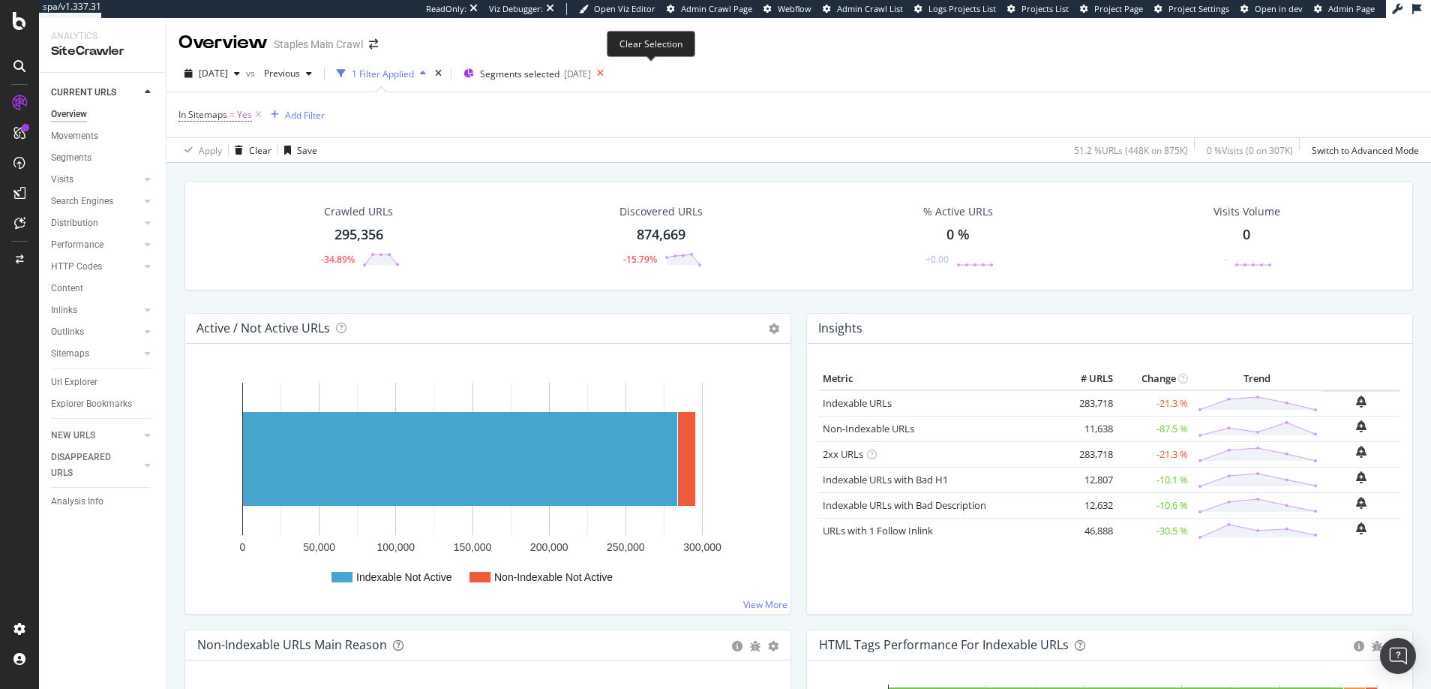
click at [610, 74] on icon at bounding box center [600, 73] width 19 height 21
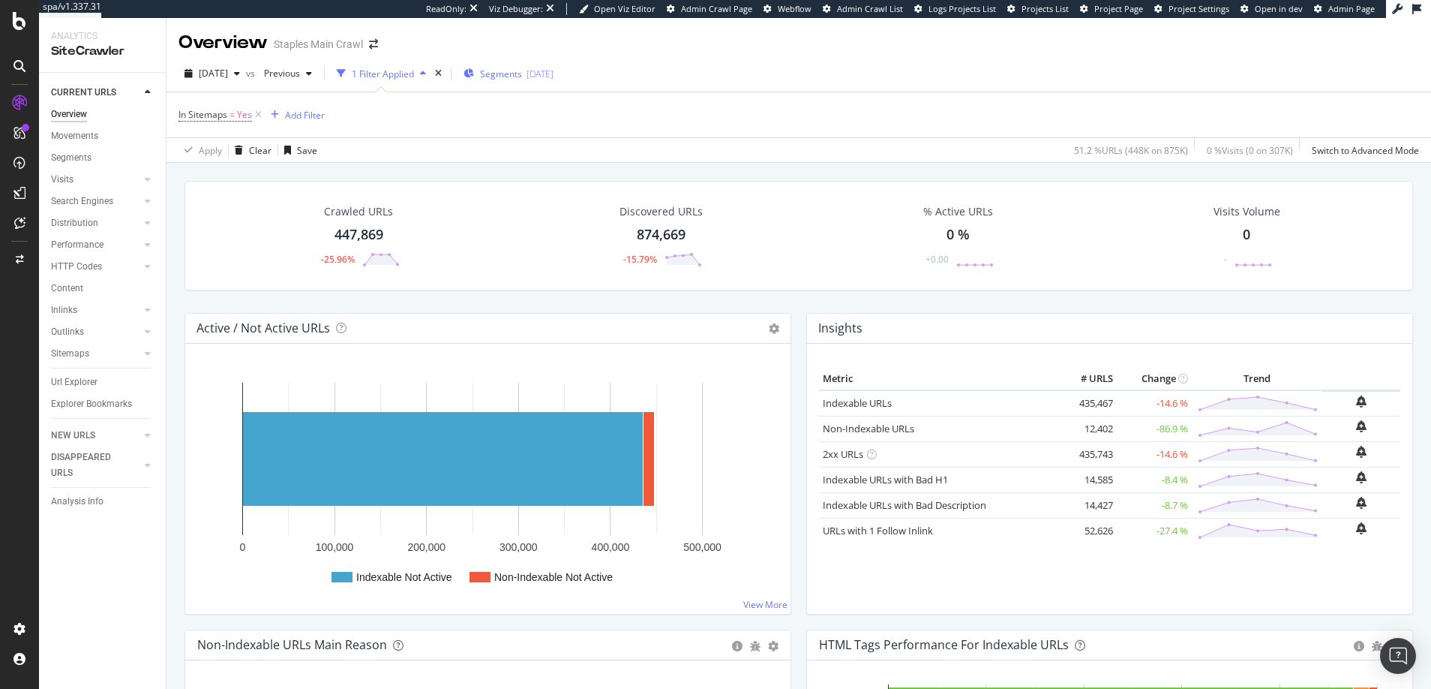
click at [522, 73] on span "Segments" at bounding box center [501, 74] width 42 height 13
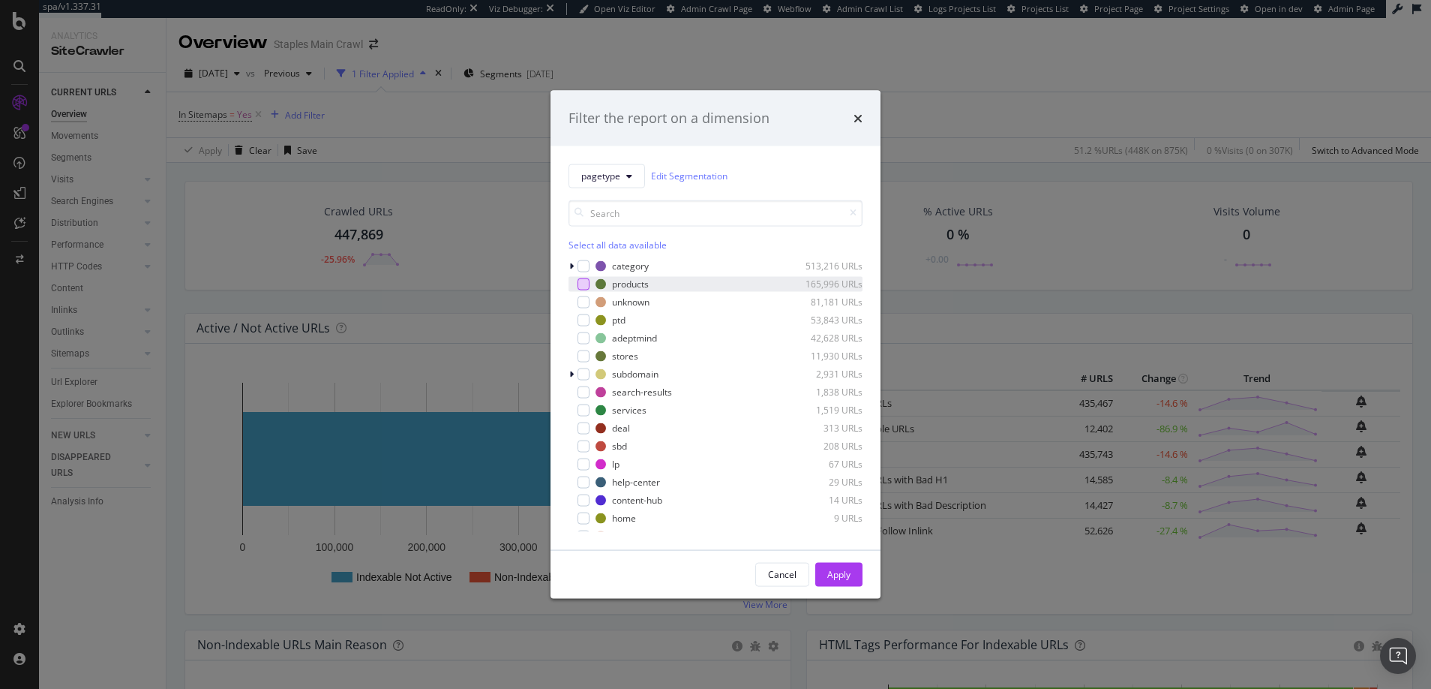
click at [584, 281] on div "modal" at bounding box center [584, 284] width 12 height 12
click at [839, 575] on div "Apply" at bounding box center [838, 574] width 23 height 13
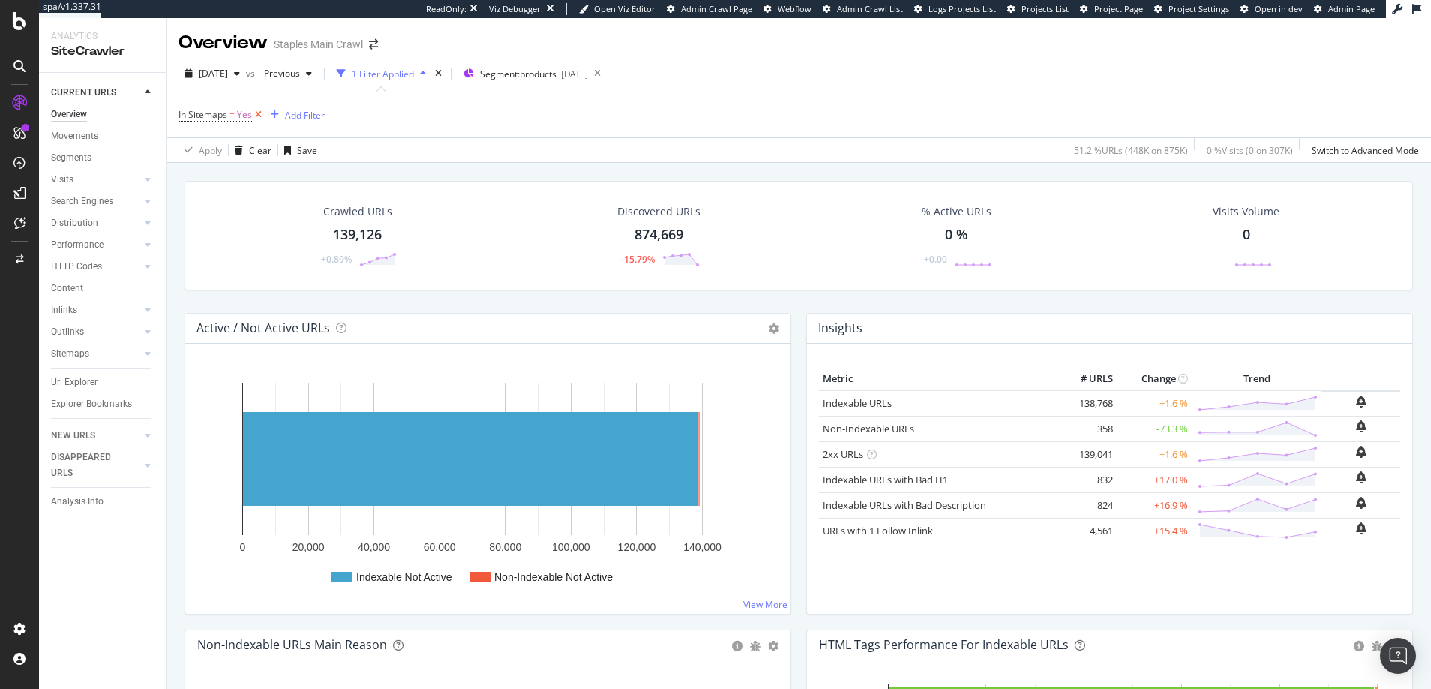
click at [259, 114] on icon at bounding box center [258, 114] width 13 height 15
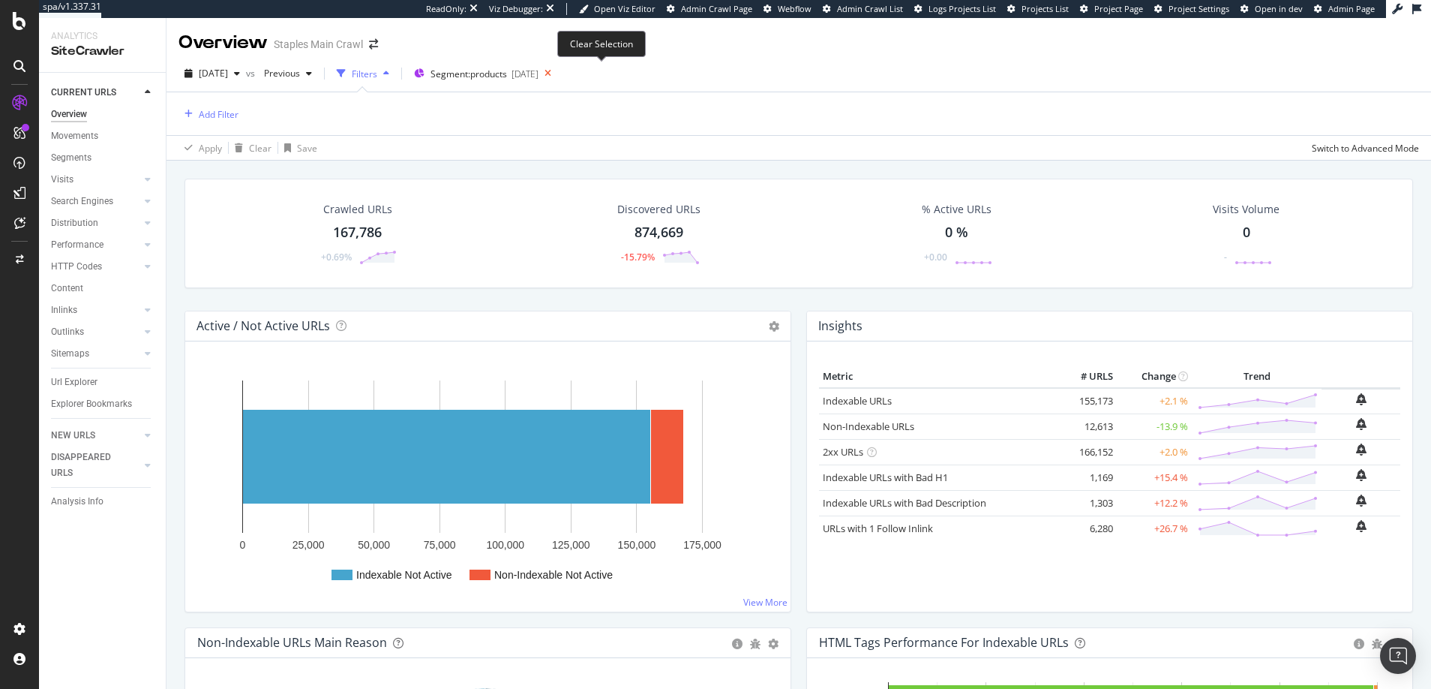
click at [557, 74] on icon at bounding box center [548, 73] width 19 height 21
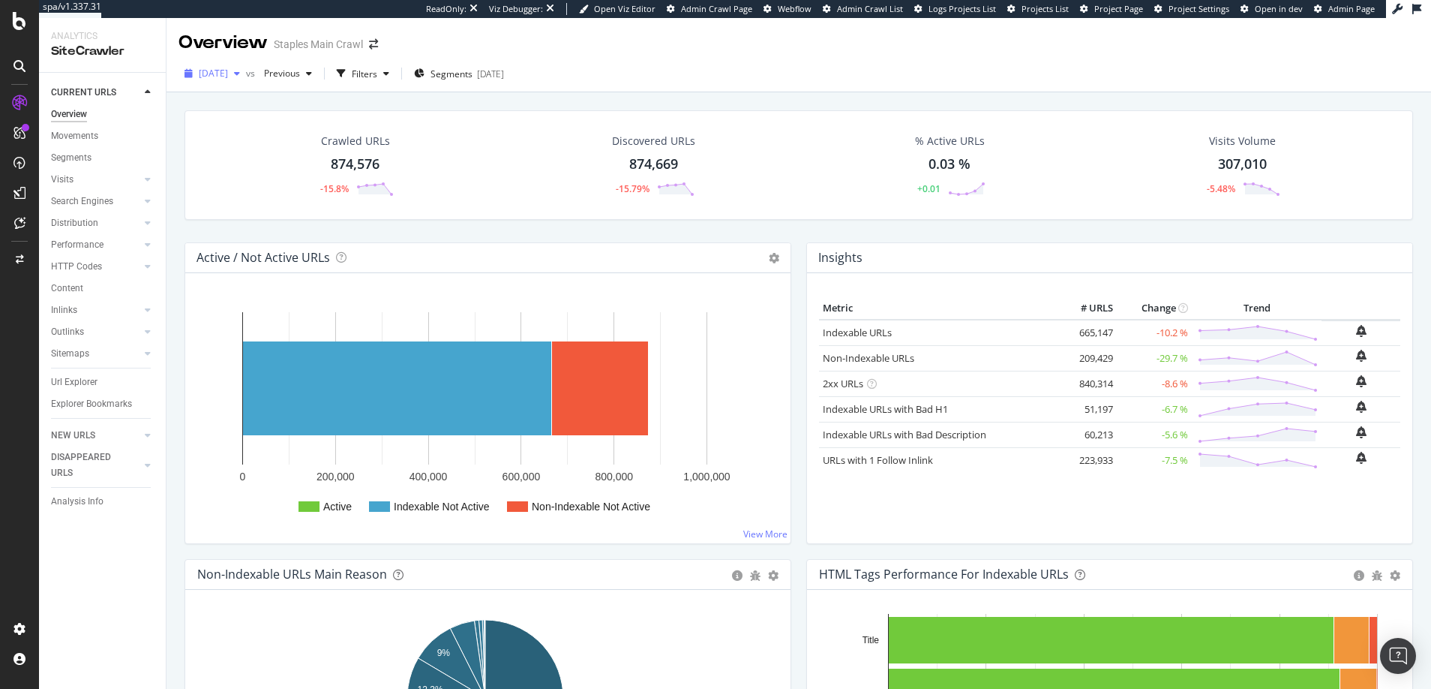
click at [228, 74] on span "[DATE]" at bounding box center [213, 73] width 29 height 13
click at [173, 119] on div "Crawled URLs 874,576 -15.8% Discovered URLs 874,669 -15.79% % Active URLs 0.03 …" at bounding box center [799, 427] width 1265 height 671
click at [395, 73] on div "button" at bounding box center [386, 73] width 18 height 9
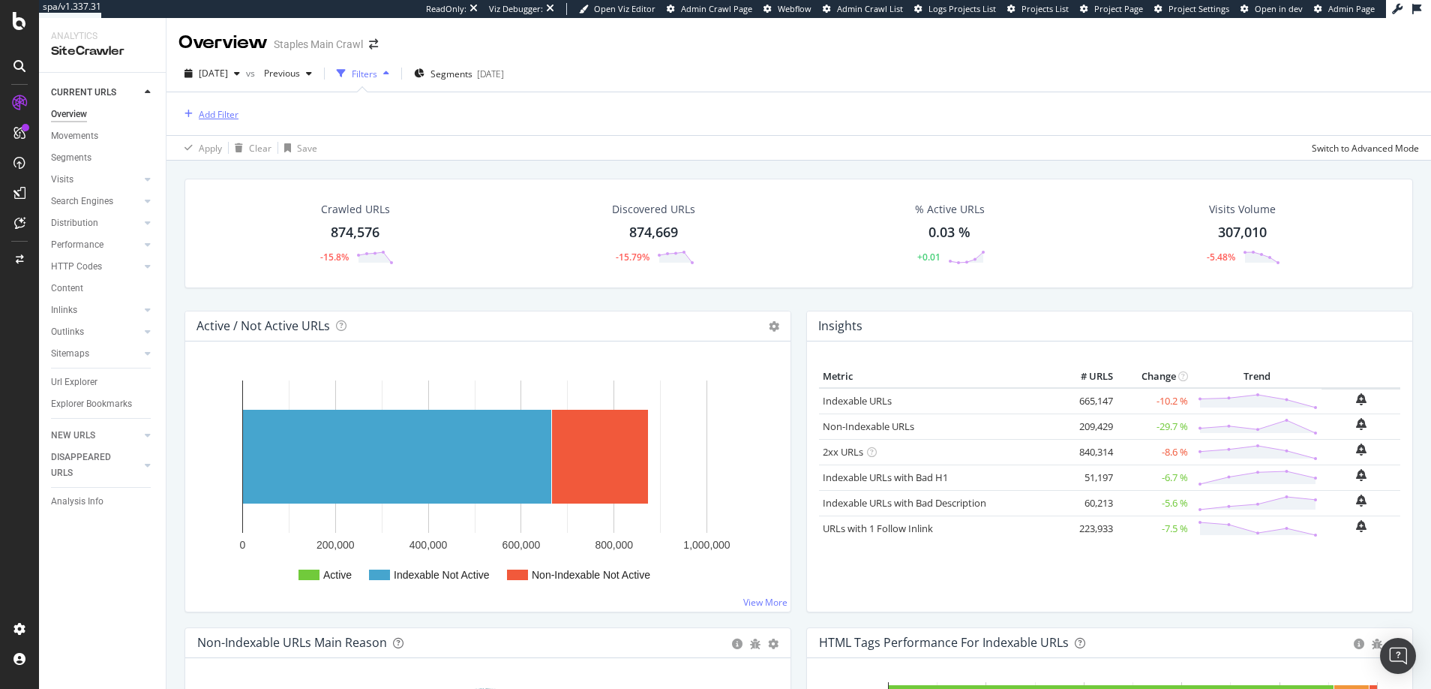
click at [209, 114] on div "Add Filter" at bounding box center [219, 114] width 40 height 13
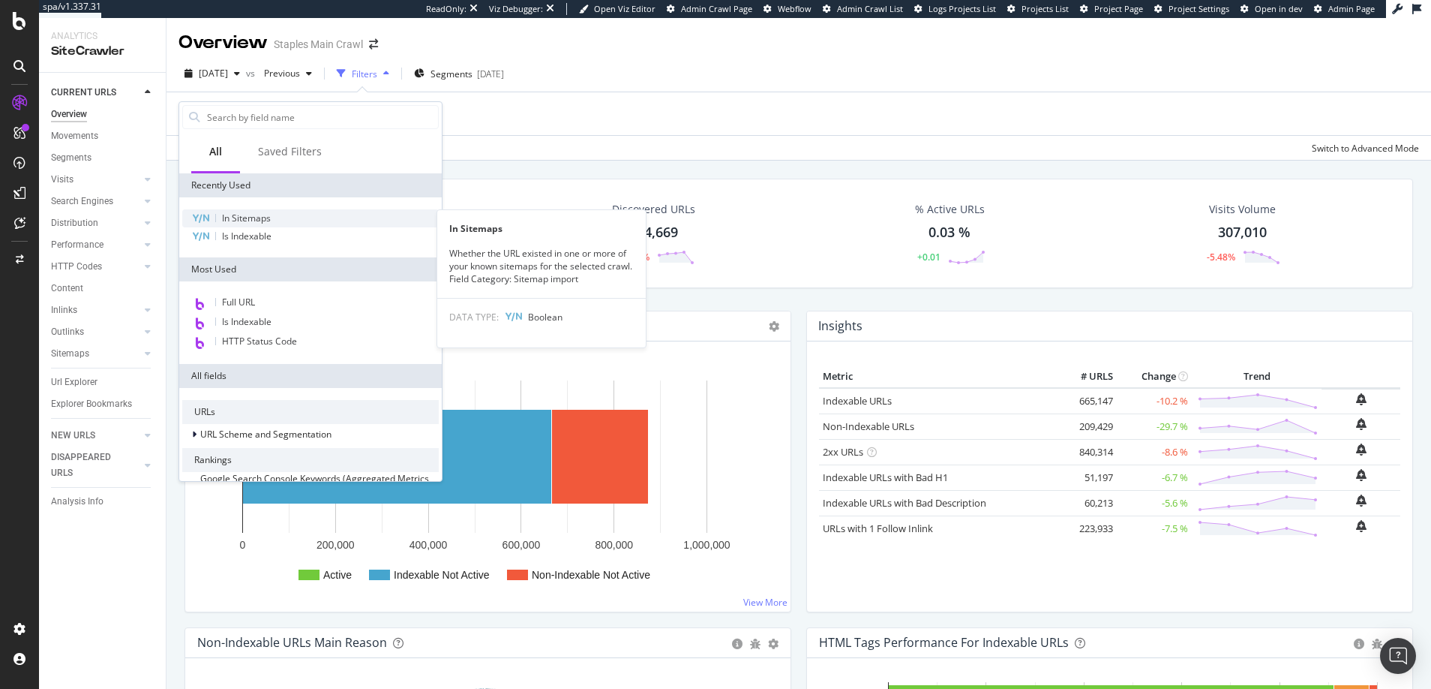
click at [249, 217] on span "In Sitemaps" at bounding box center [246, 218] width 49 height 13
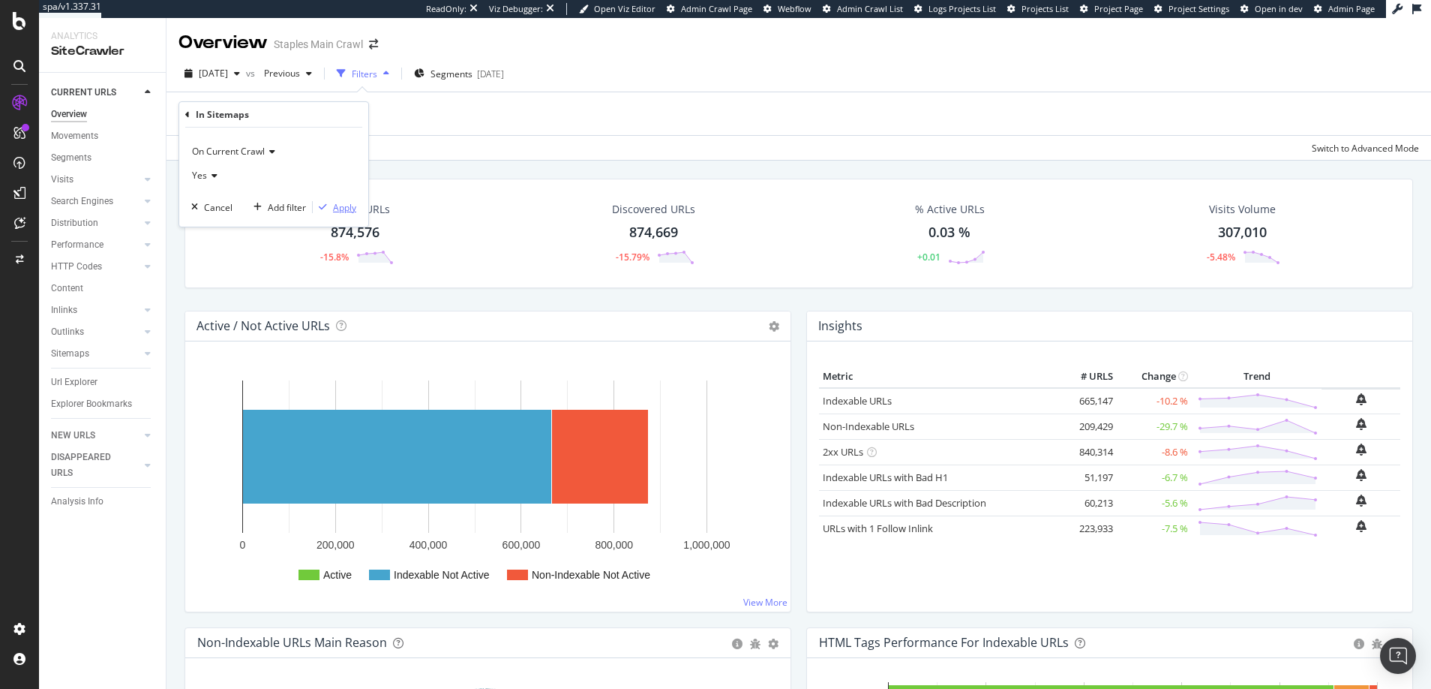
click at [342, 209] on div "Apply" at bounding box center [344, 207] width 23 height 13
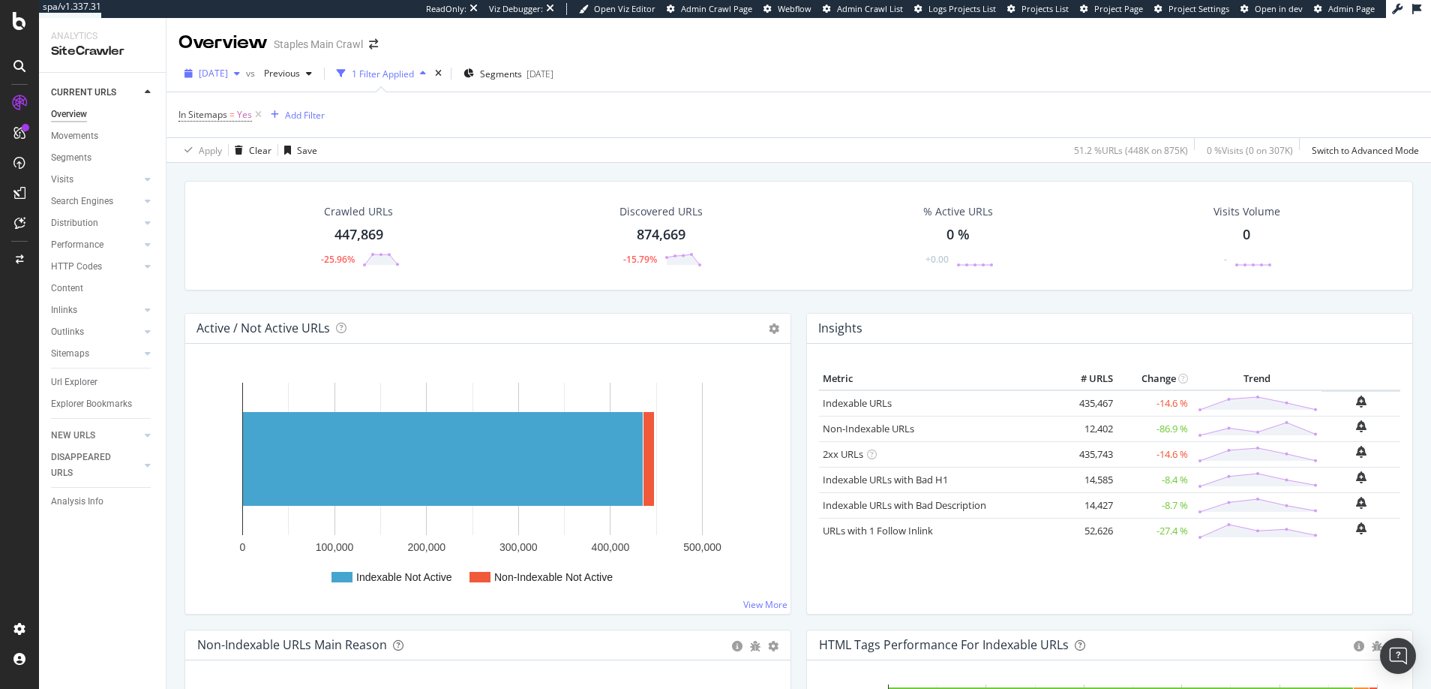
click at [228, 71] on span "[DATE]" at bounding box center [213, 73] width 29 height 13
click at [241, 151] on div "[DATE]" at bounding box center [240, 156] width 80 height 14
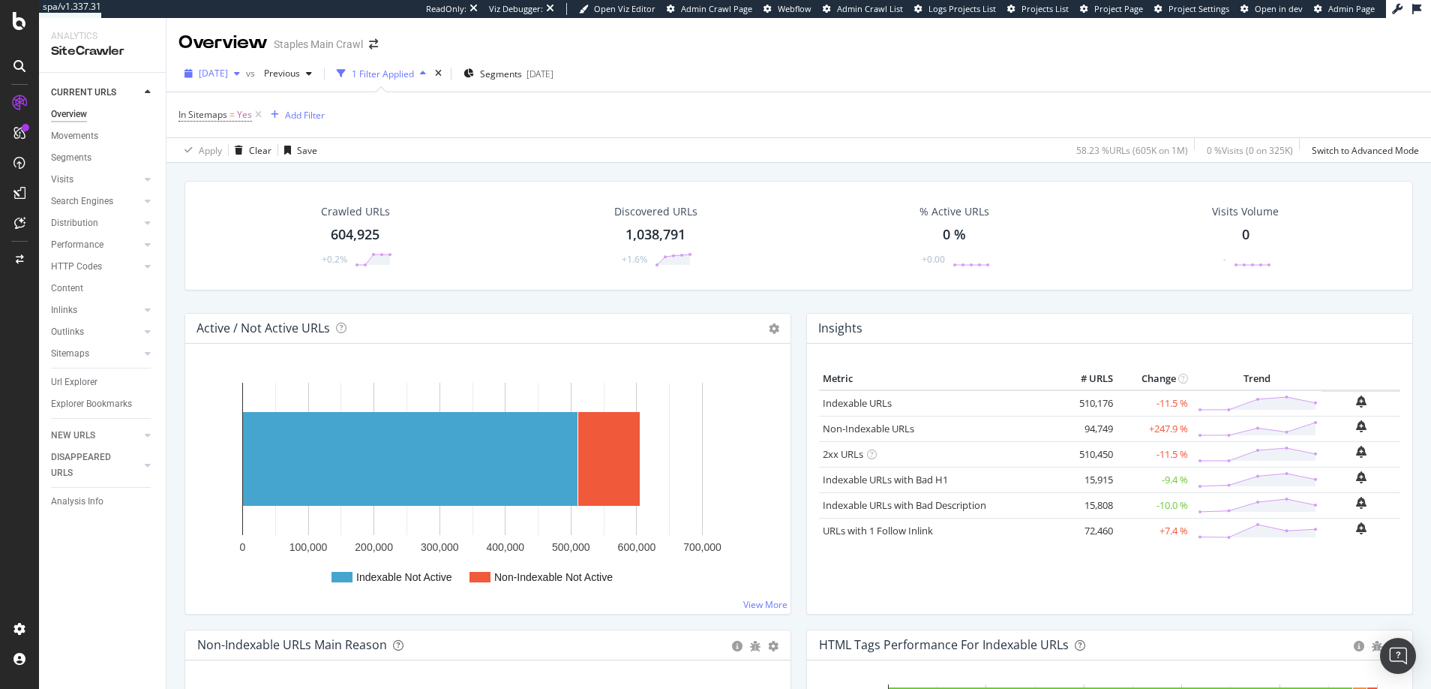
click at [227, 74] on span "[DATE]" at bounding box center [213, 73] width 29 height 13
click at [228, 127] on div "[DATE]" at bounding box center [240, 128] width 80 height 14
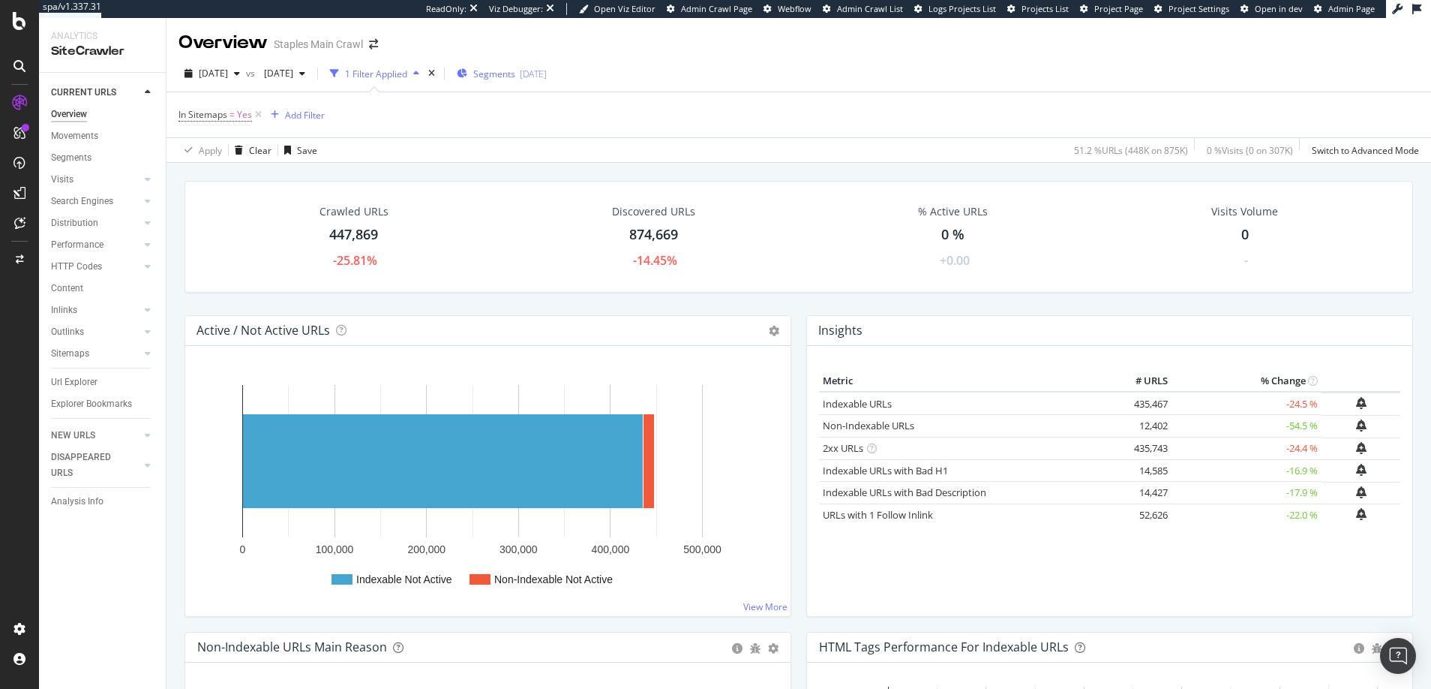
click at [515, 75] on span "Segments" at bounding box center [494, 74] width 42 height 13
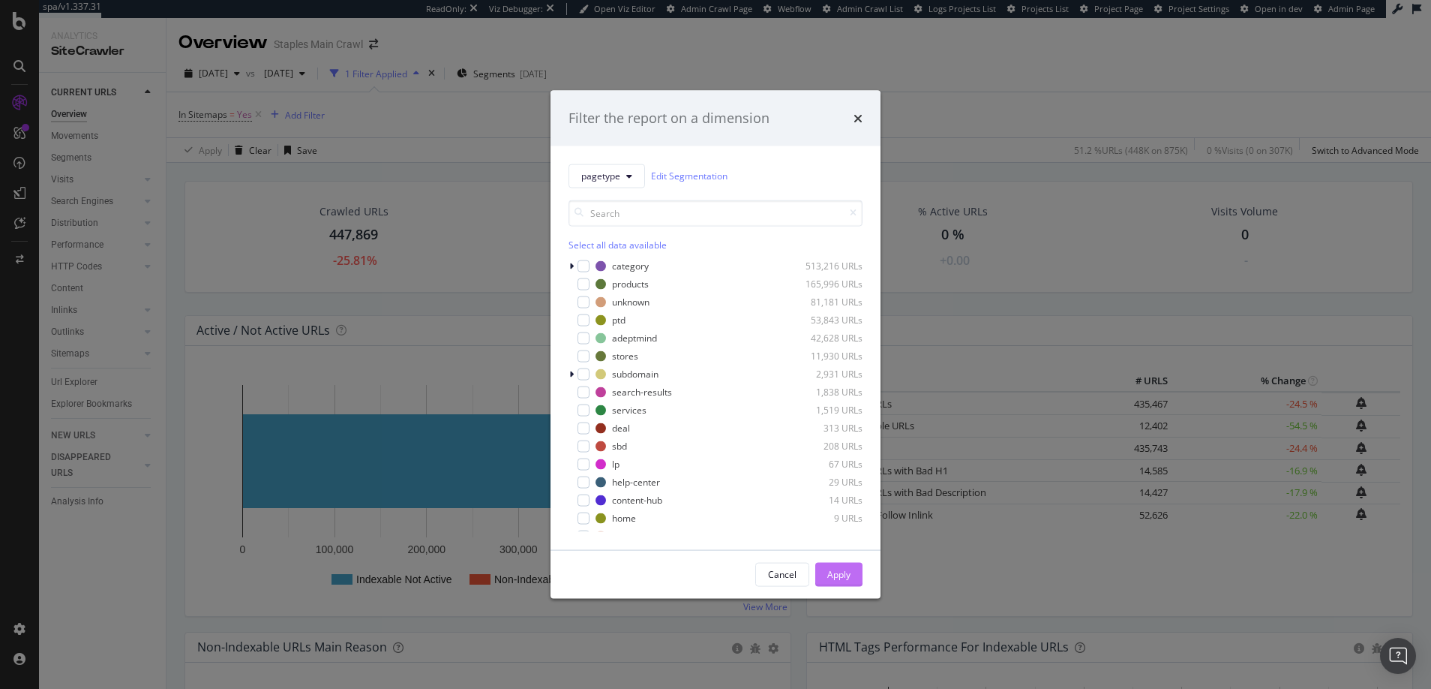
click at [837, 572] on div "Apply" at bounding box center [838, 574] width 23 height 13
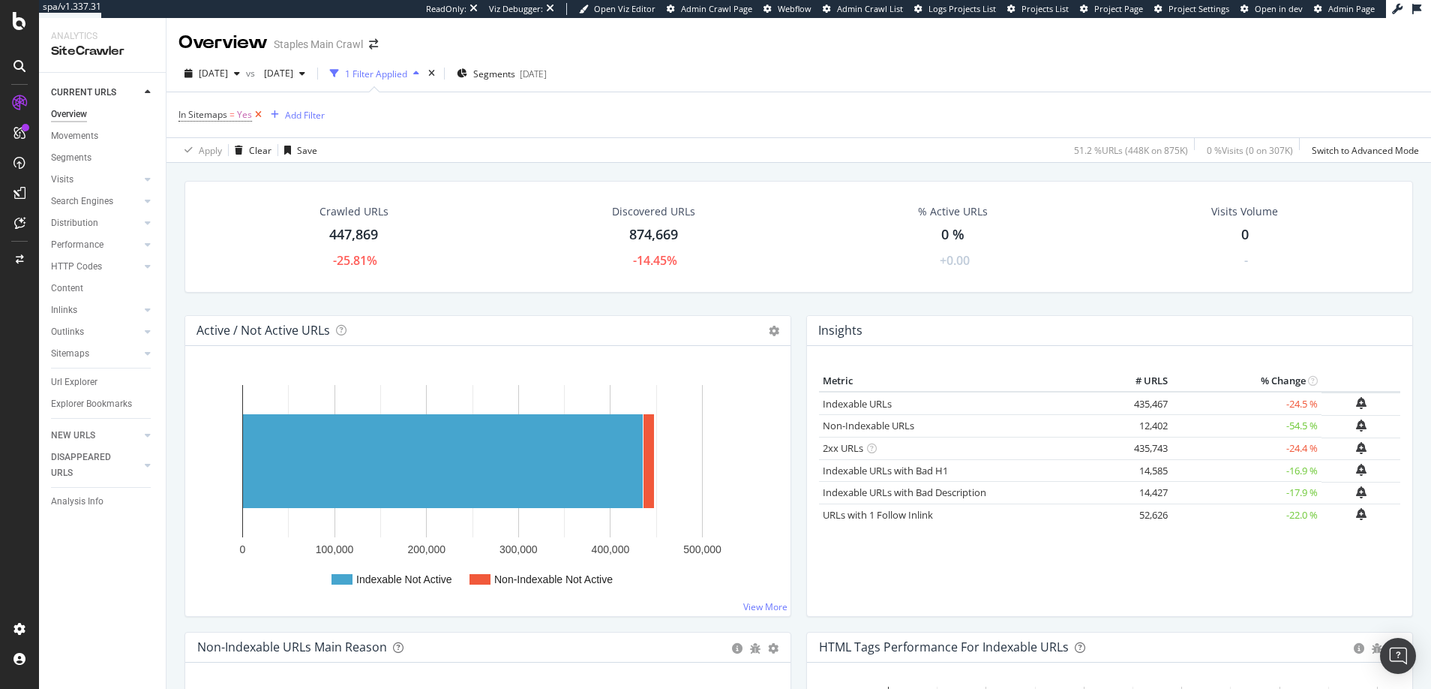
click at [258, 112] on icon at bounding box center [258, 114] width 13 height 15
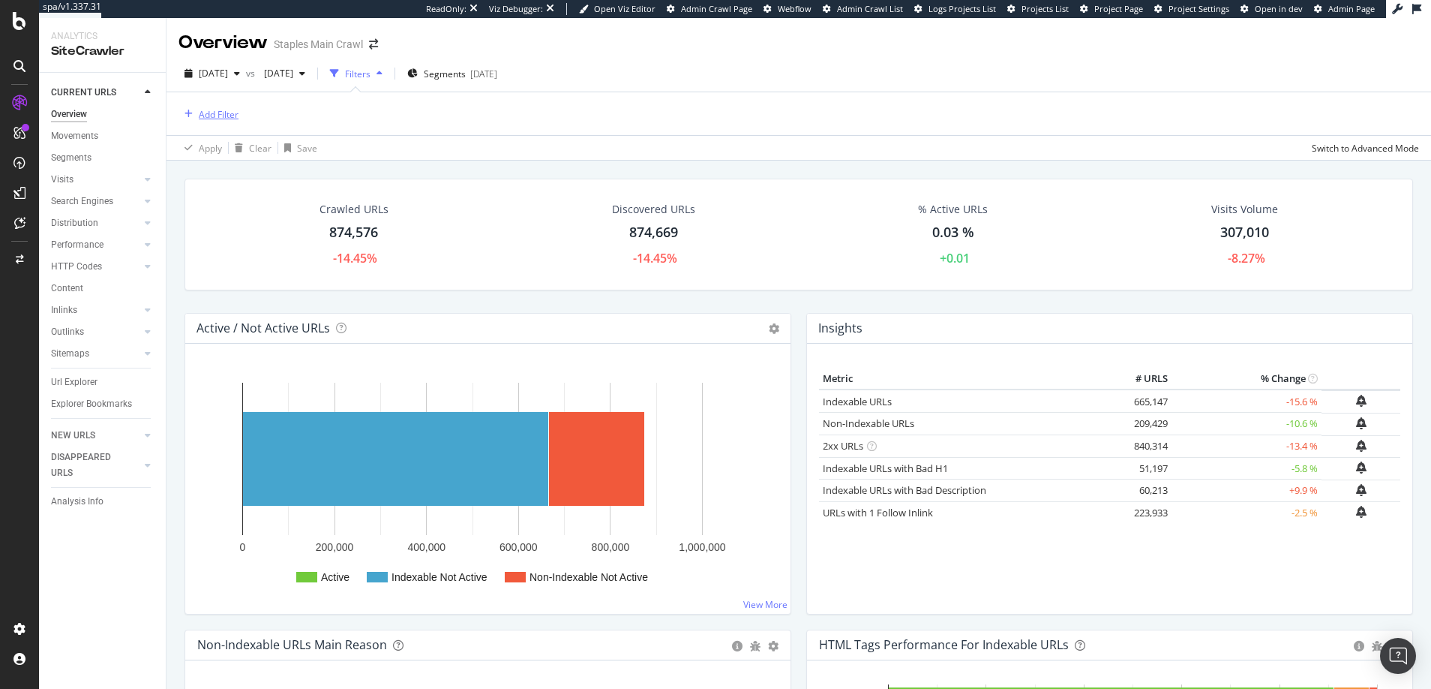
click at [217, 111] on div "Add Filter" at bounding box center [219, 114] width 40 height 13
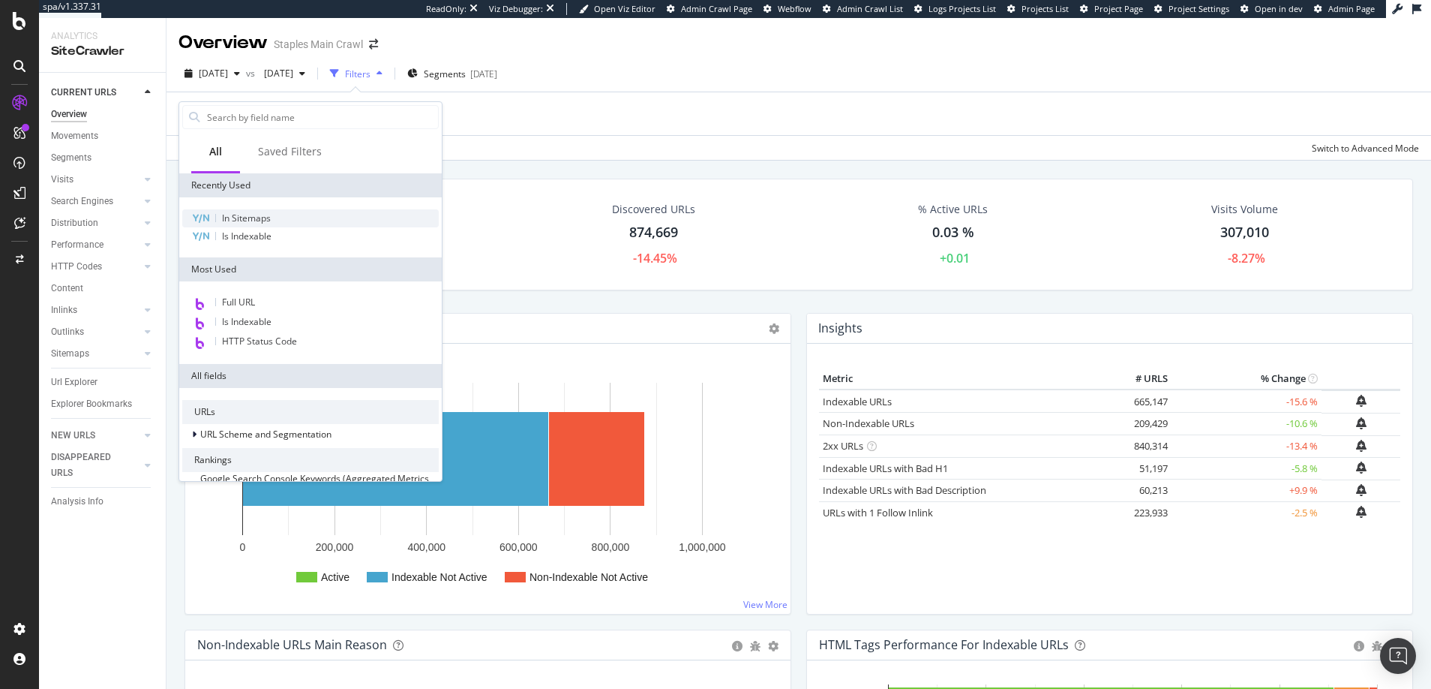
click at [235, 222] on span "In Sitemaps" at bounding box center [246, 218] width 49 height 13
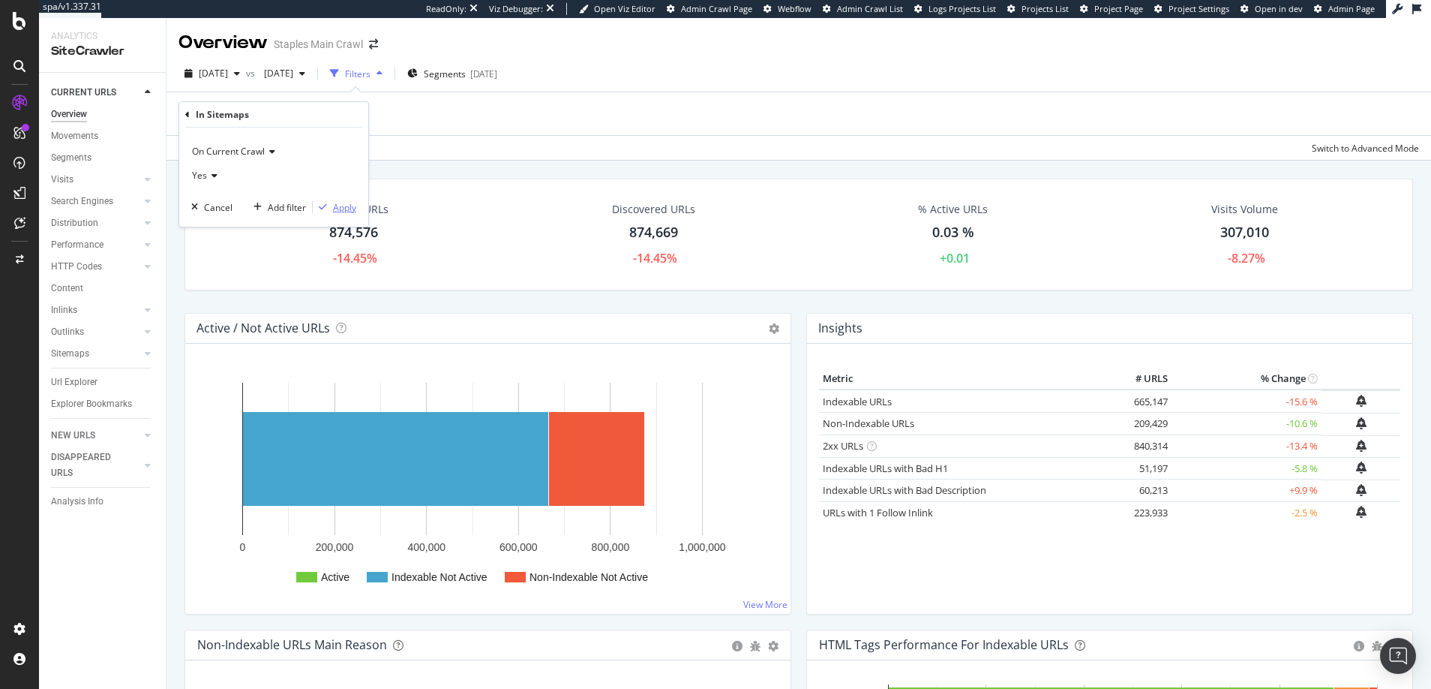
click at [344, 209] on div "Apply" at bounding box center [344, 207] width 23 height 13
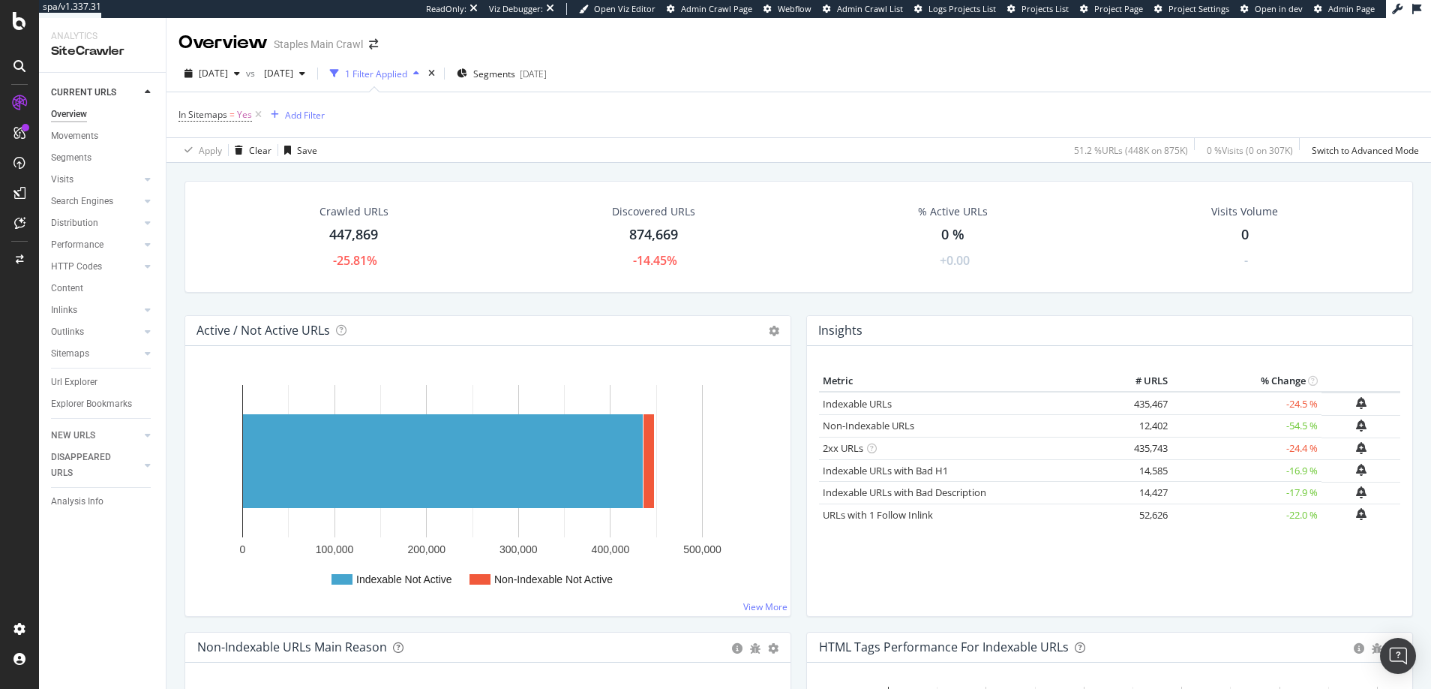
click at [407, 75] on div "1 Filter Applied" at bounding box center [376, 74] width 62 height 13
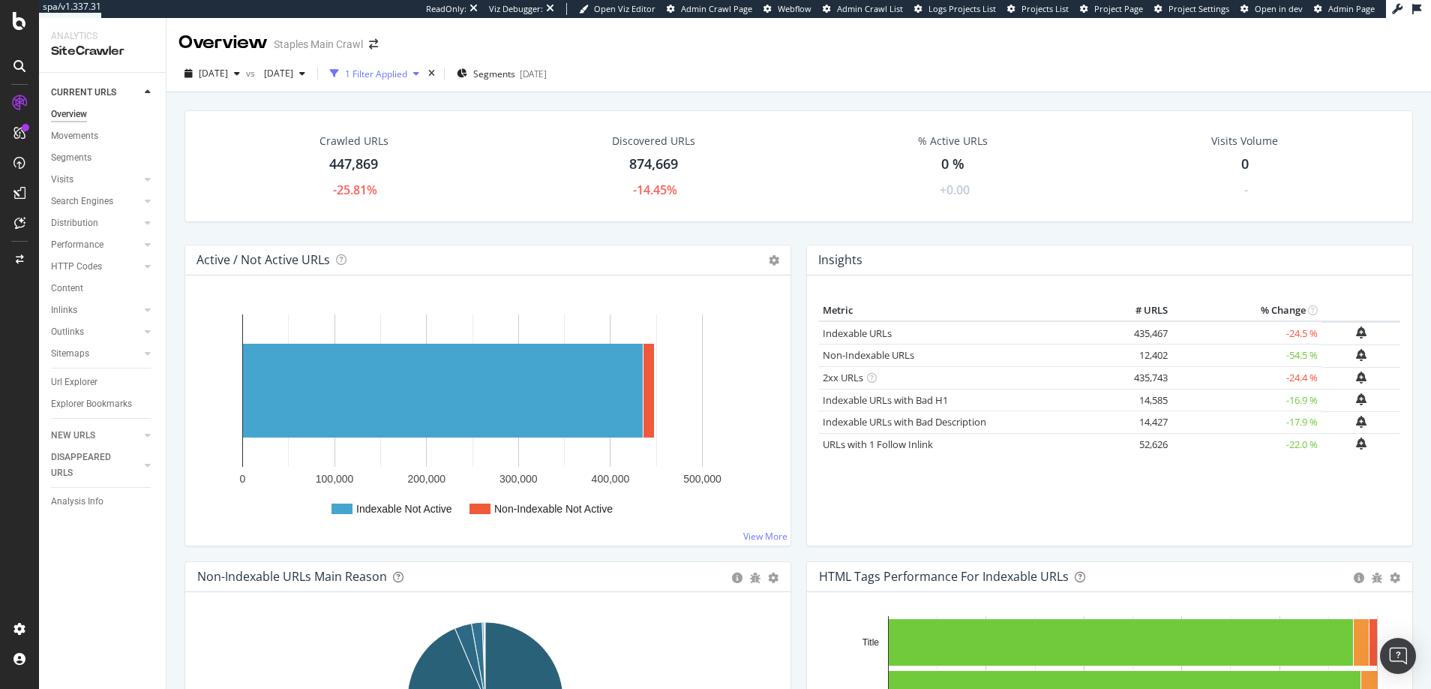
click at [407, 75] on div "1 Filter Applied" at bounding box center [376, 74] width 62 height 13
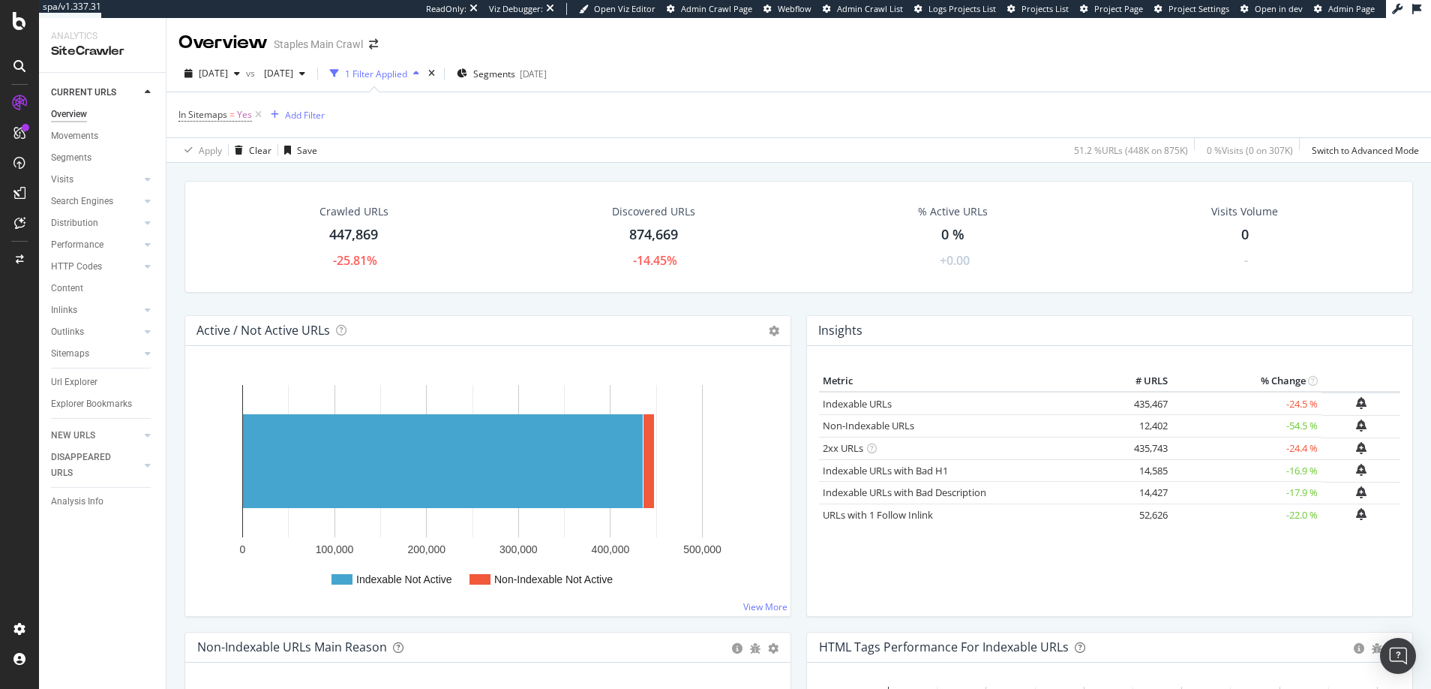
click at [407, 75] on div "1 Filter Applied" at bounding box center [376, 74] width 62 height 13
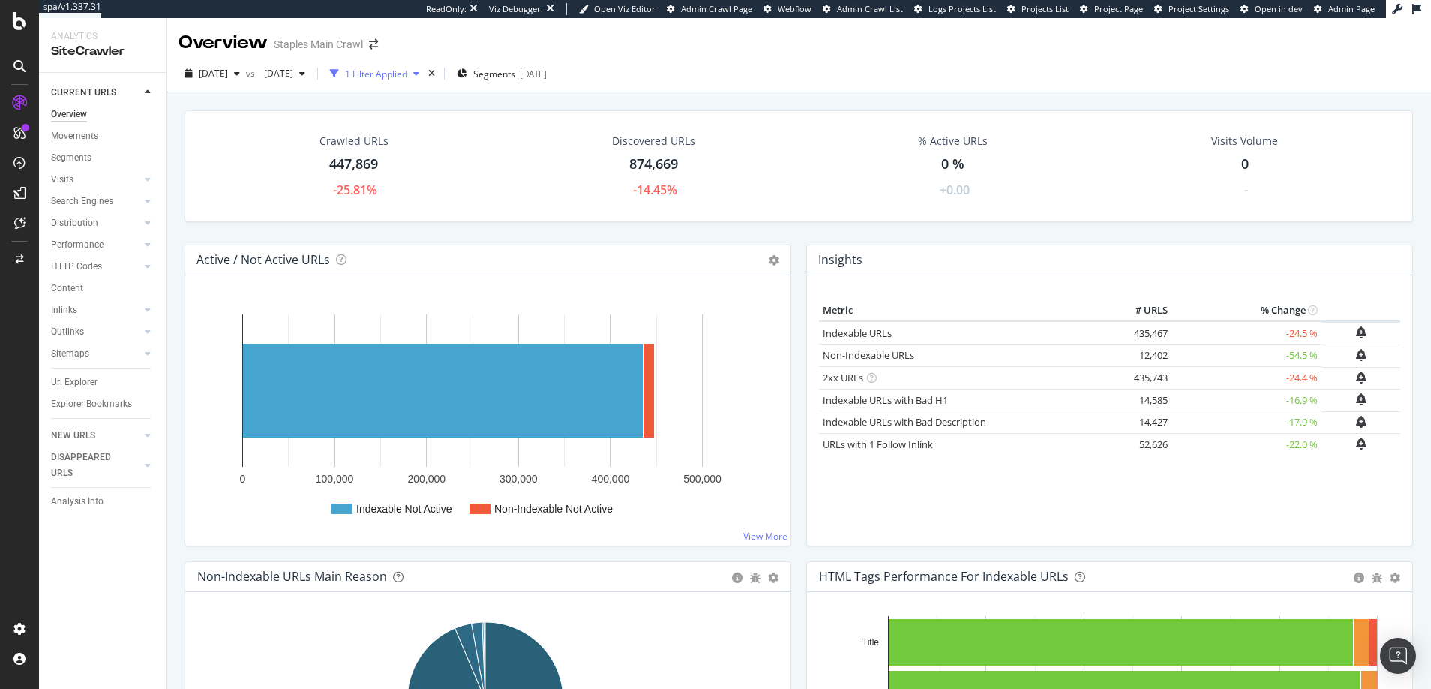
click at [407, 75] on div "1 Filter Applied" at bounding box center [376, 74] width 62 height 13
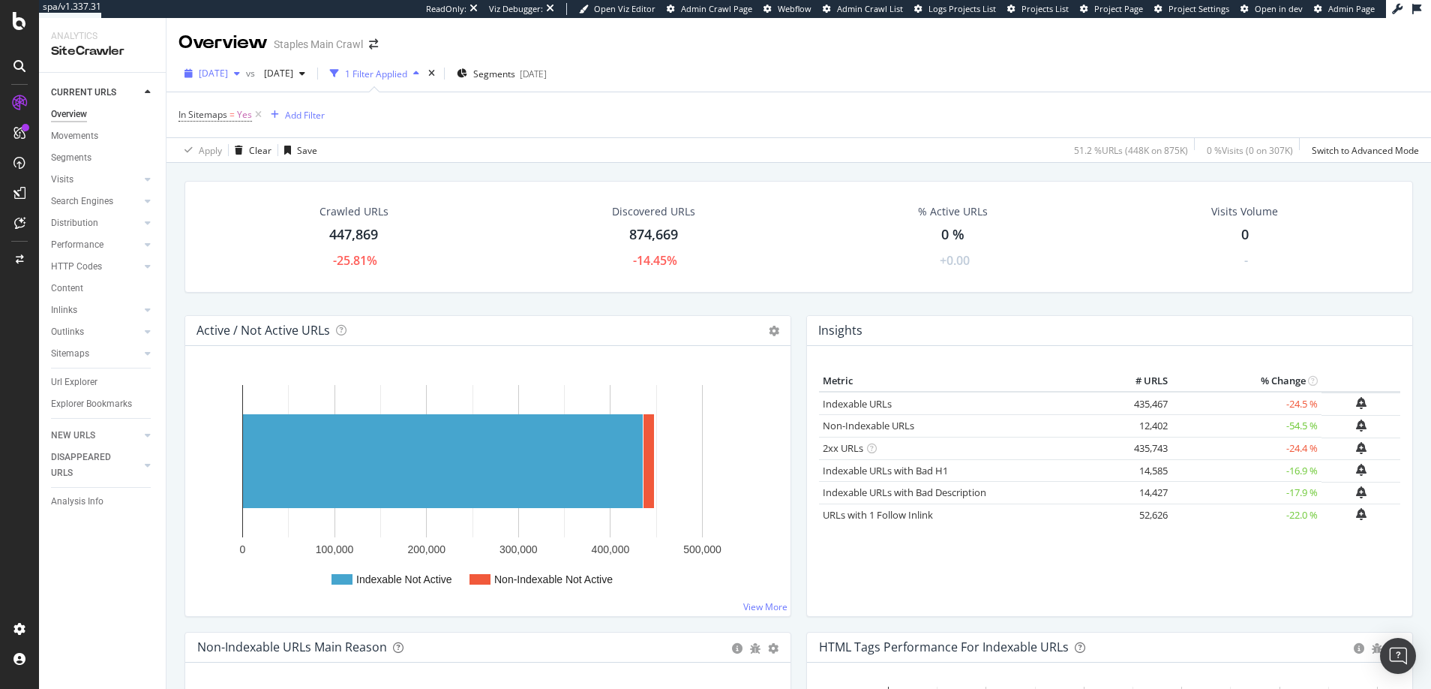
click at [228, 74] on span "[DATE]" at bounding box center [213, 73] width 29 height 13
click at [232, 141] on div "[DATE]" at bounding box center [240, 139] width 80 height 14
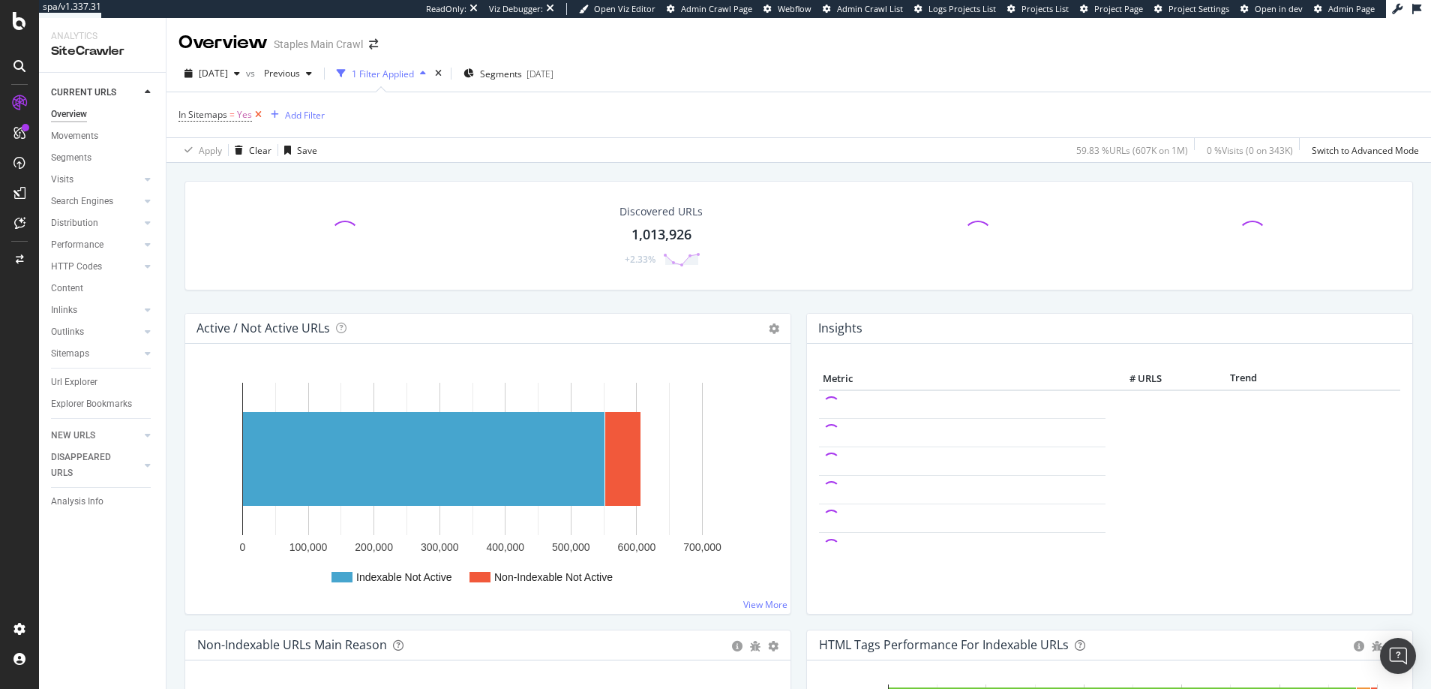
click at [257, 115] on icon at bounding box center [258, 114] width 13 height 15
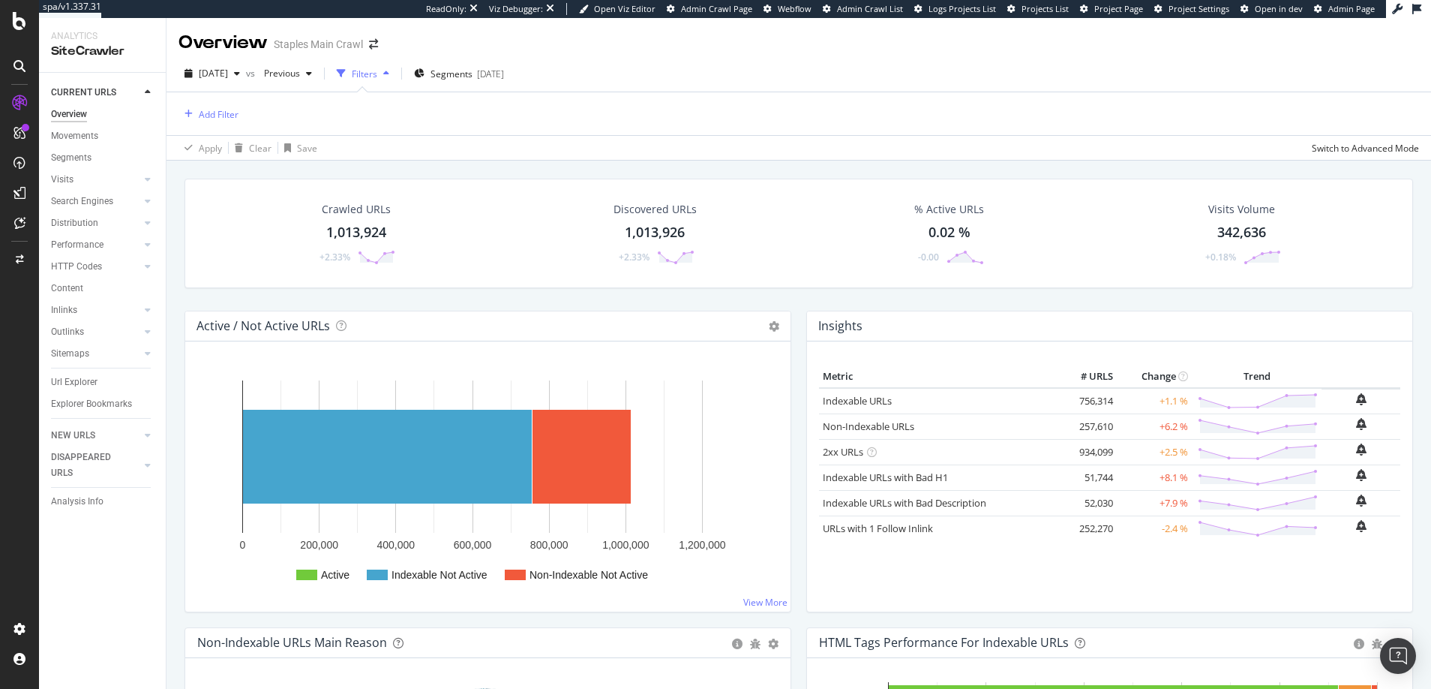
click at [944, 234] on div "0.02 %" at bounding box center [950, 233] width 42 height 20
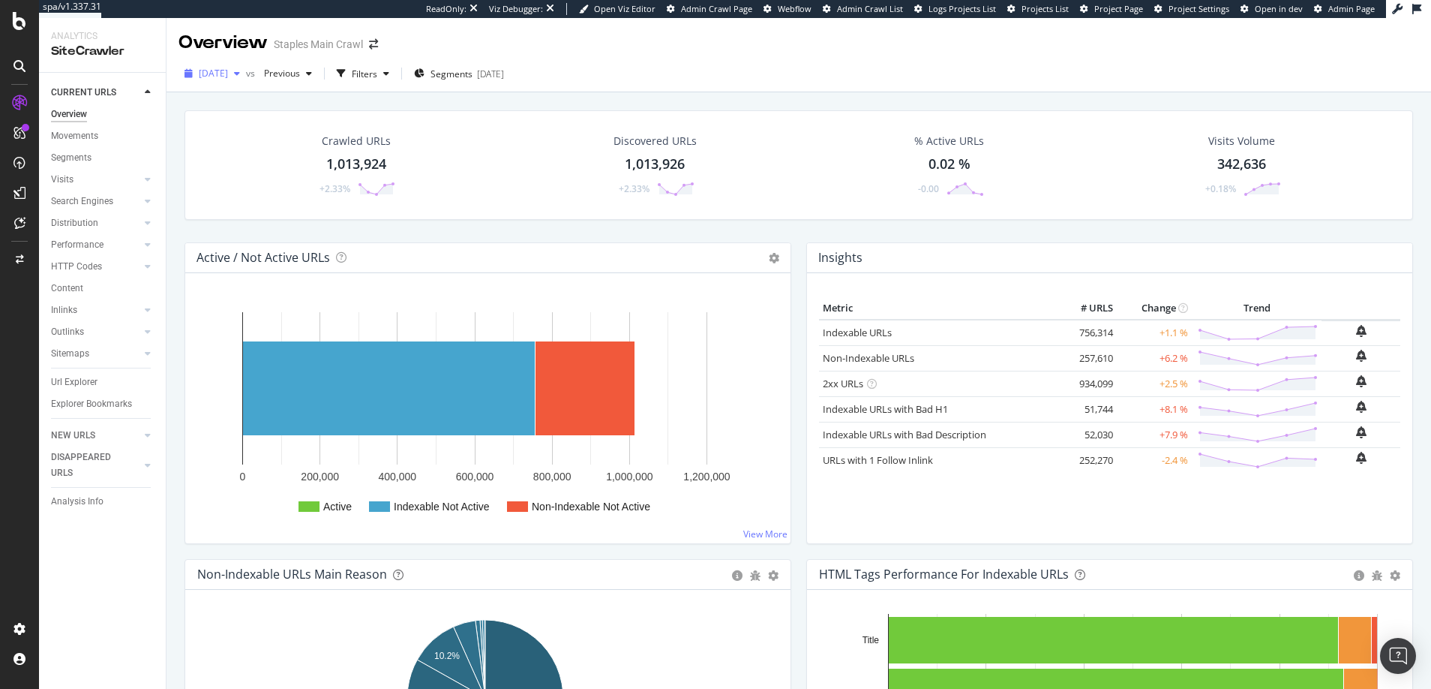
click at [209, 73] on span "[DATE]" at bounding box center [213, 73] width 29 height 13
click at [227, 130] on div "[DATE]" at bounding box center [240, 128] width 80 height 14
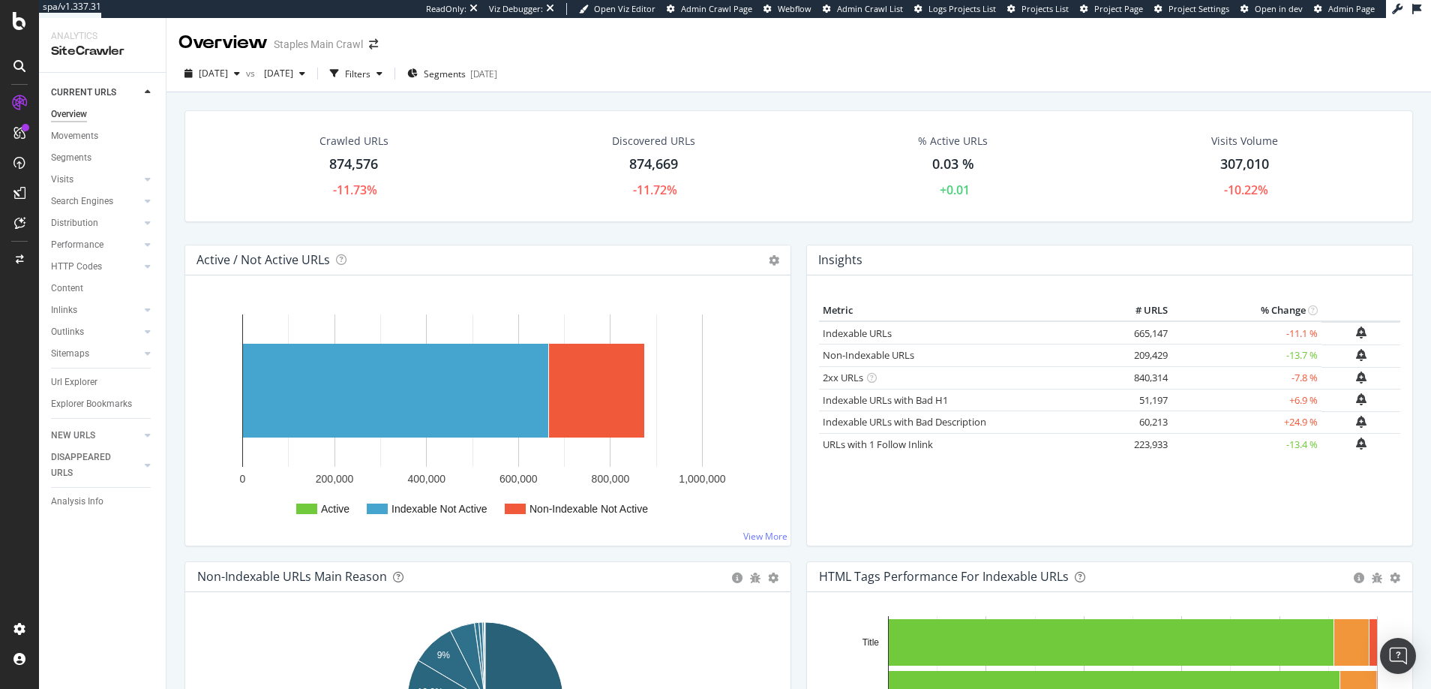
click at [946, 165] on div "0.03 %" at bounding box center [953, 165] width 42 height 20
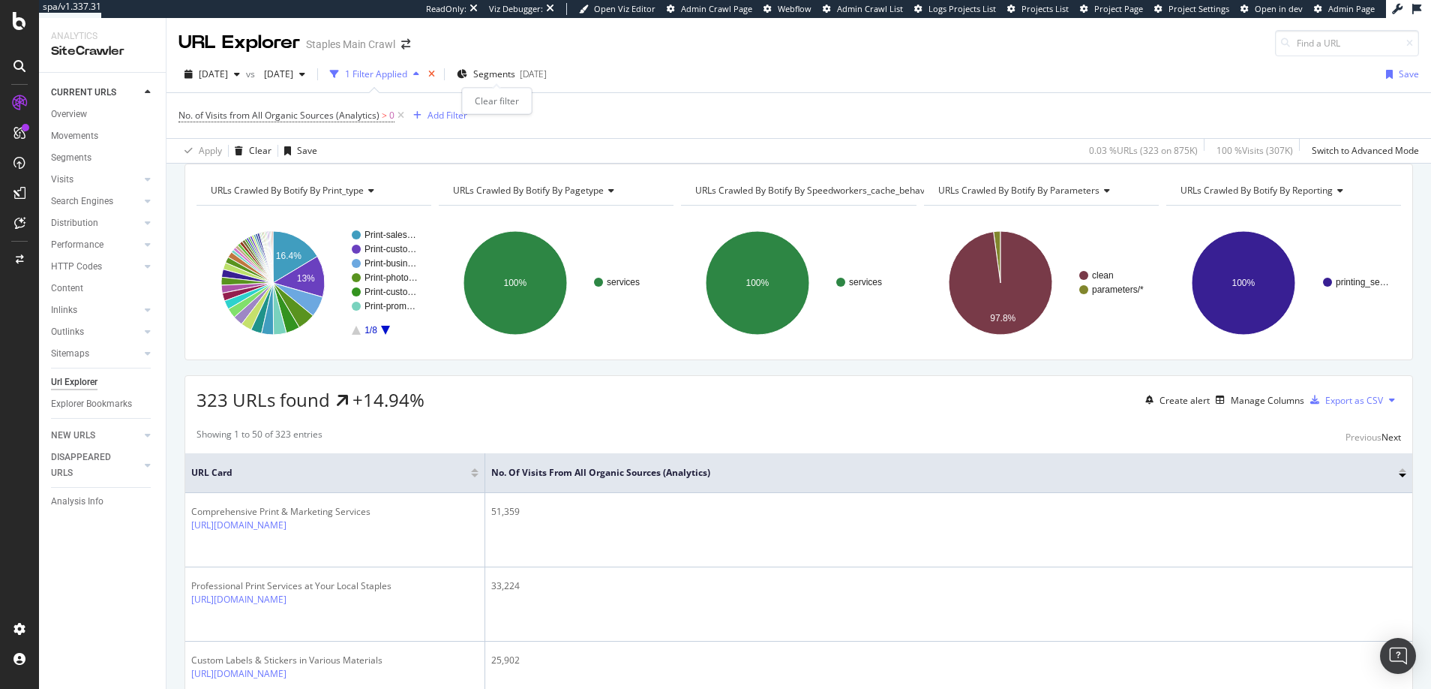
click at [435, 74] on icon "times" at bounding box center [431, 74] width 7 height 9
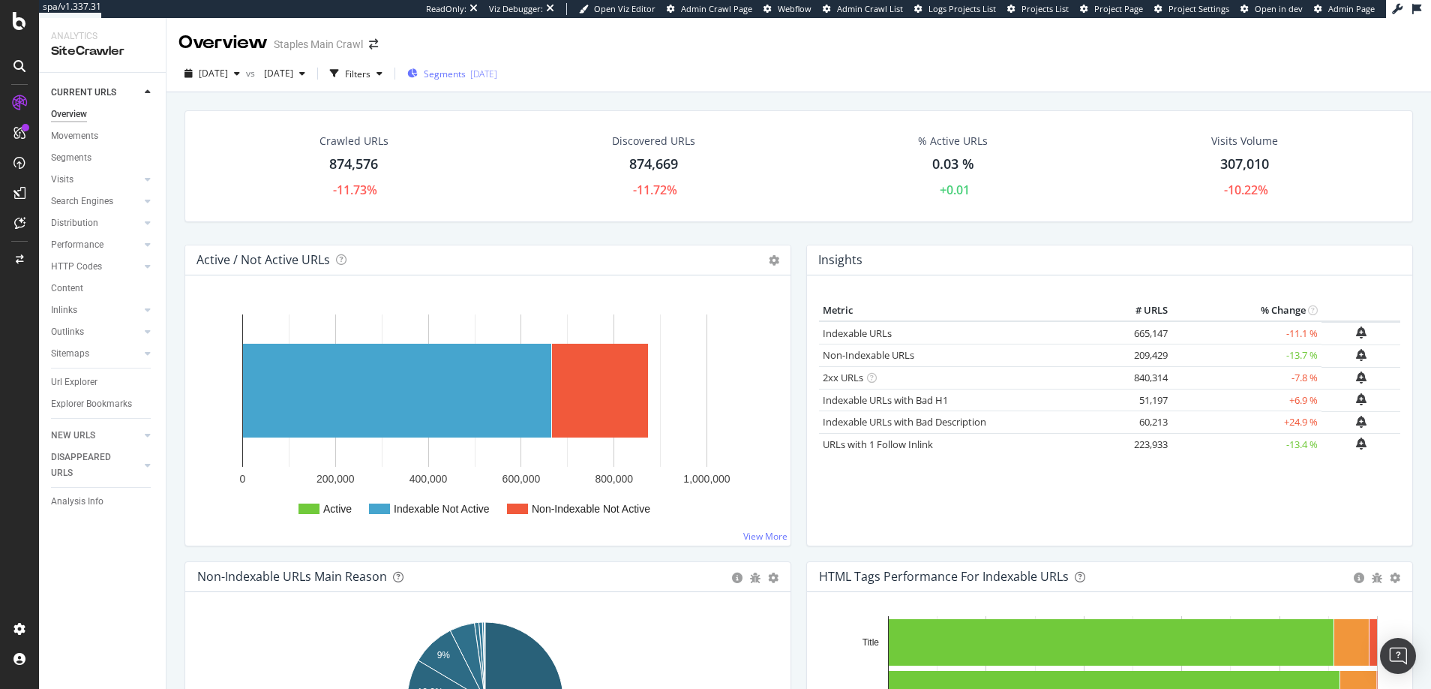
click at [466, 74] on span "Segments" at bounding box center [445, 74] width 42 height 13
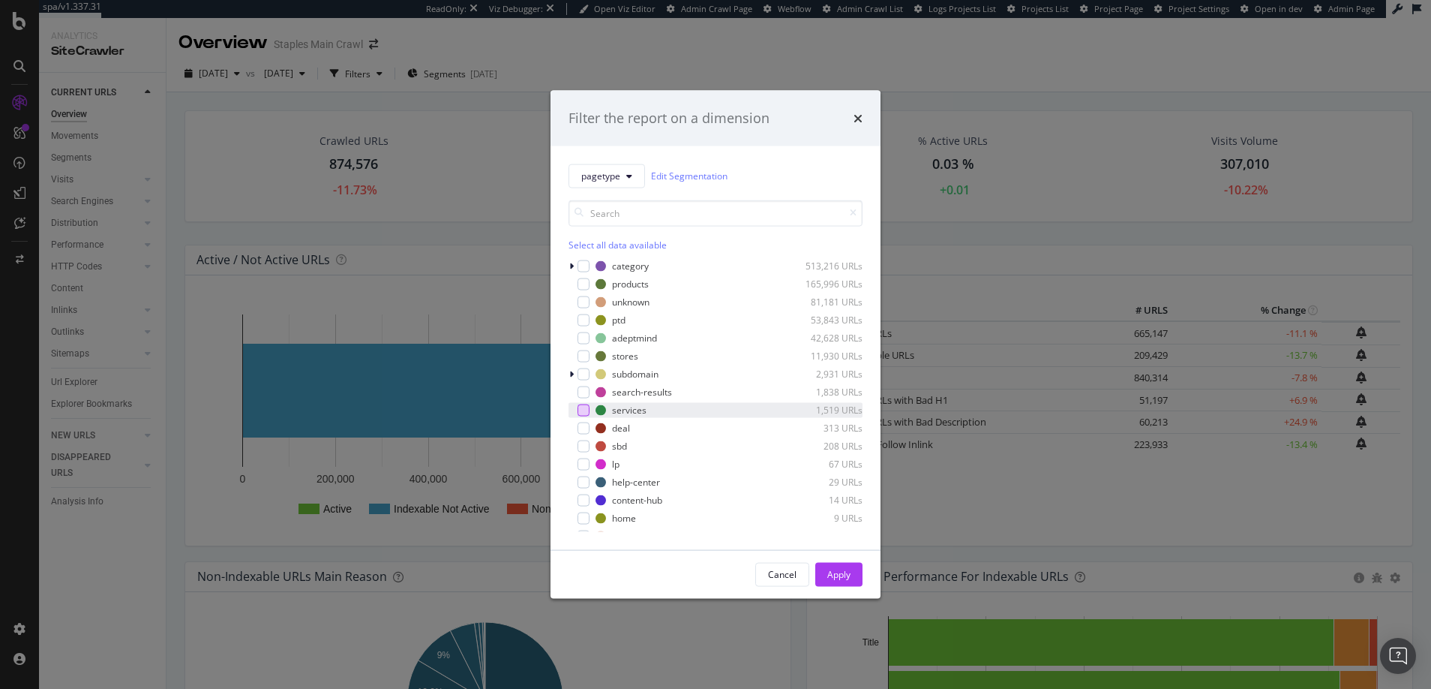
click at [585, 410] on div "modal" at bounding box center [584, 410] width 12 height 12
click at [833, 574] on div "Apply" at bounding box center [838, 574] width 23 height 13
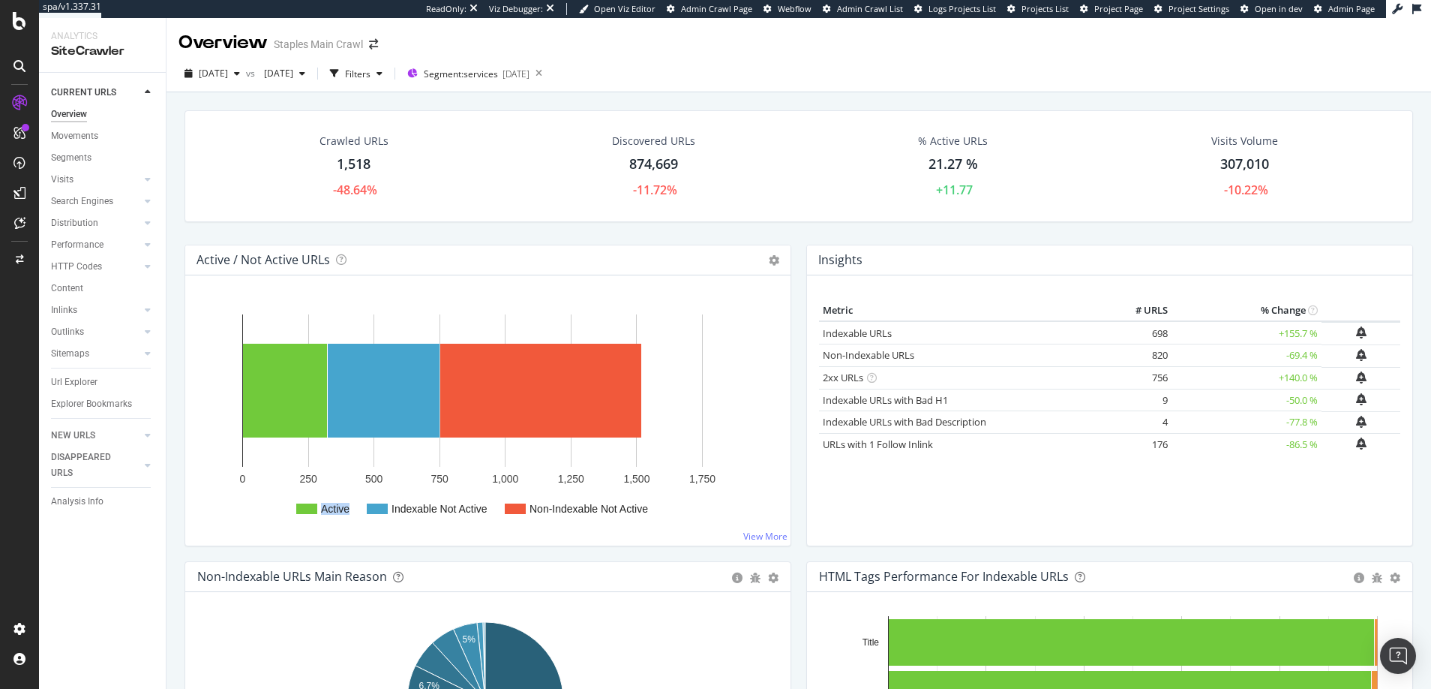
click at [786, 548] on div "Active / Not Active URLs Chart (by Value) Chart (by Percentage) Table Expand Ex…" at bounding box center [488, 403] width 622 height 317
click at [371, 75] on div "Filters" at bounding box center [358, 74] width 26 height 13
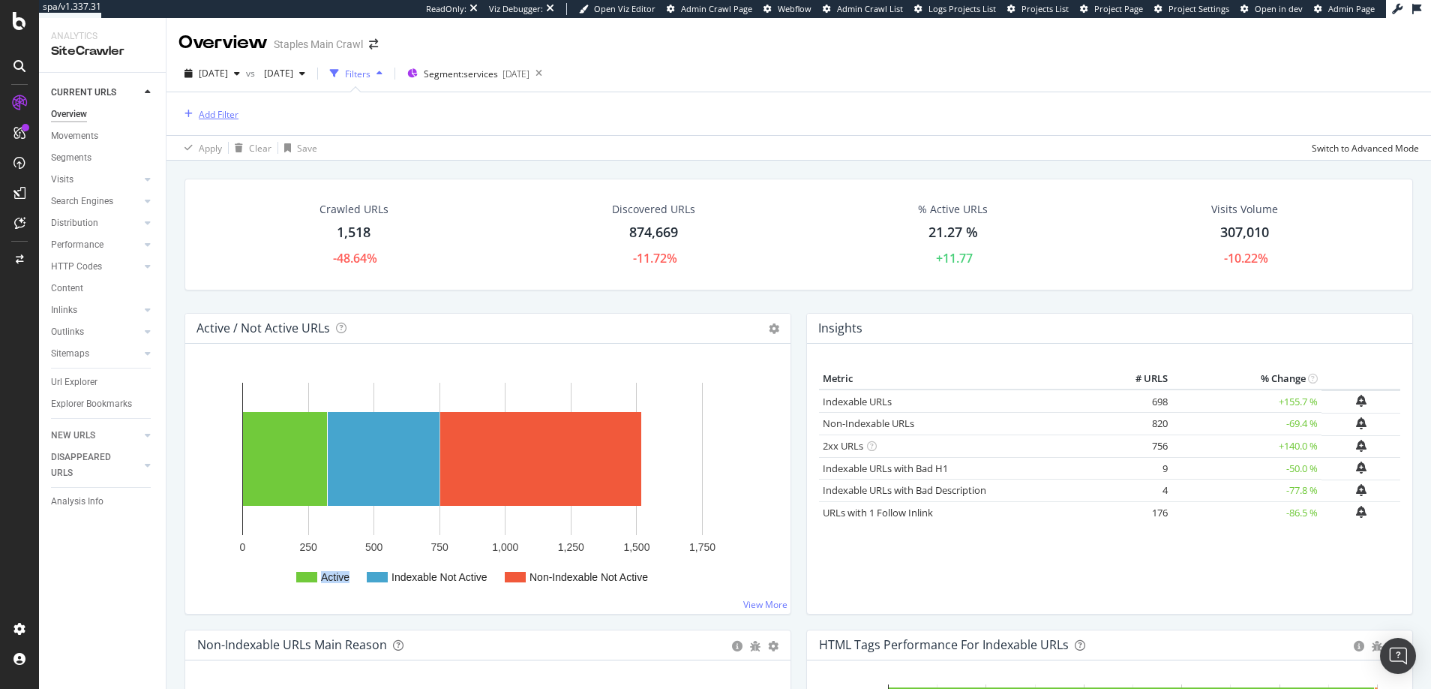
click at [222, 111] on div "Add Filter" at bounding box center [219, 114] width 40 height 13
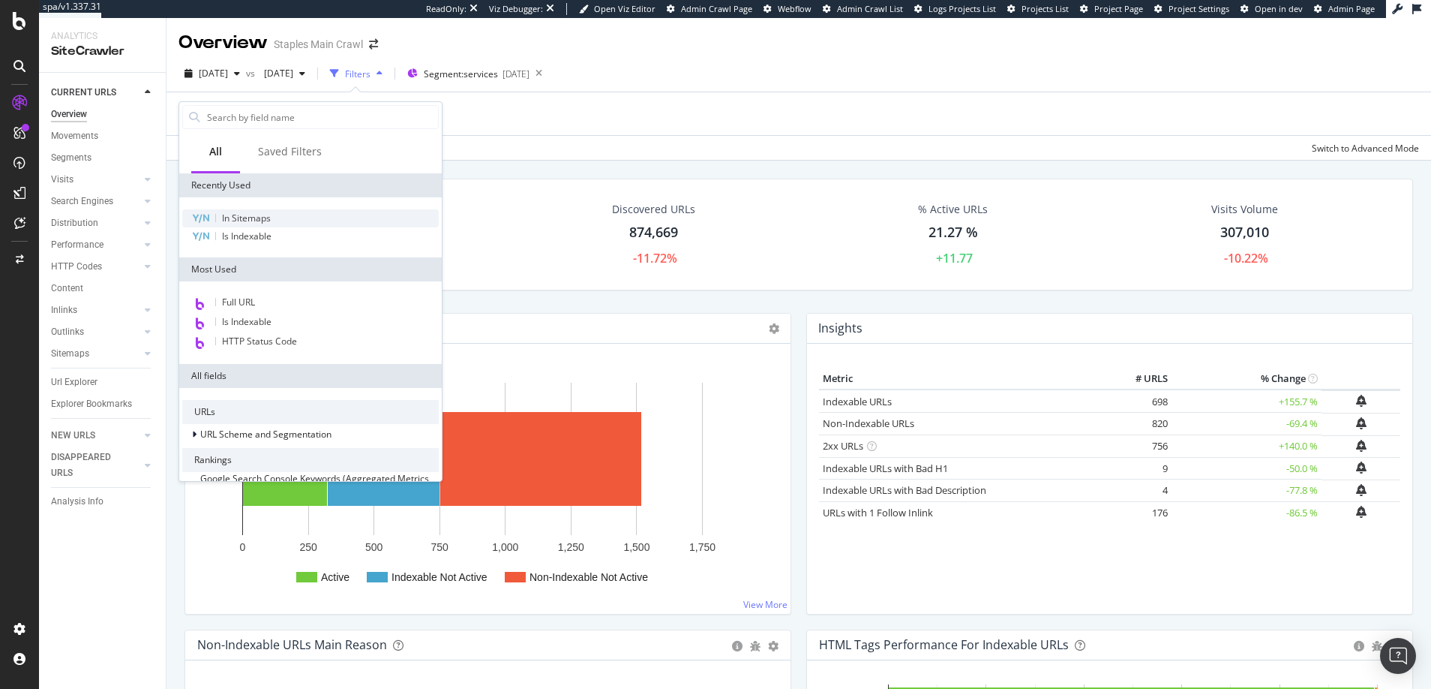
click at [248, 219] on span "In Sitemaps" at bounding box center [246, 218] width 49 height 13
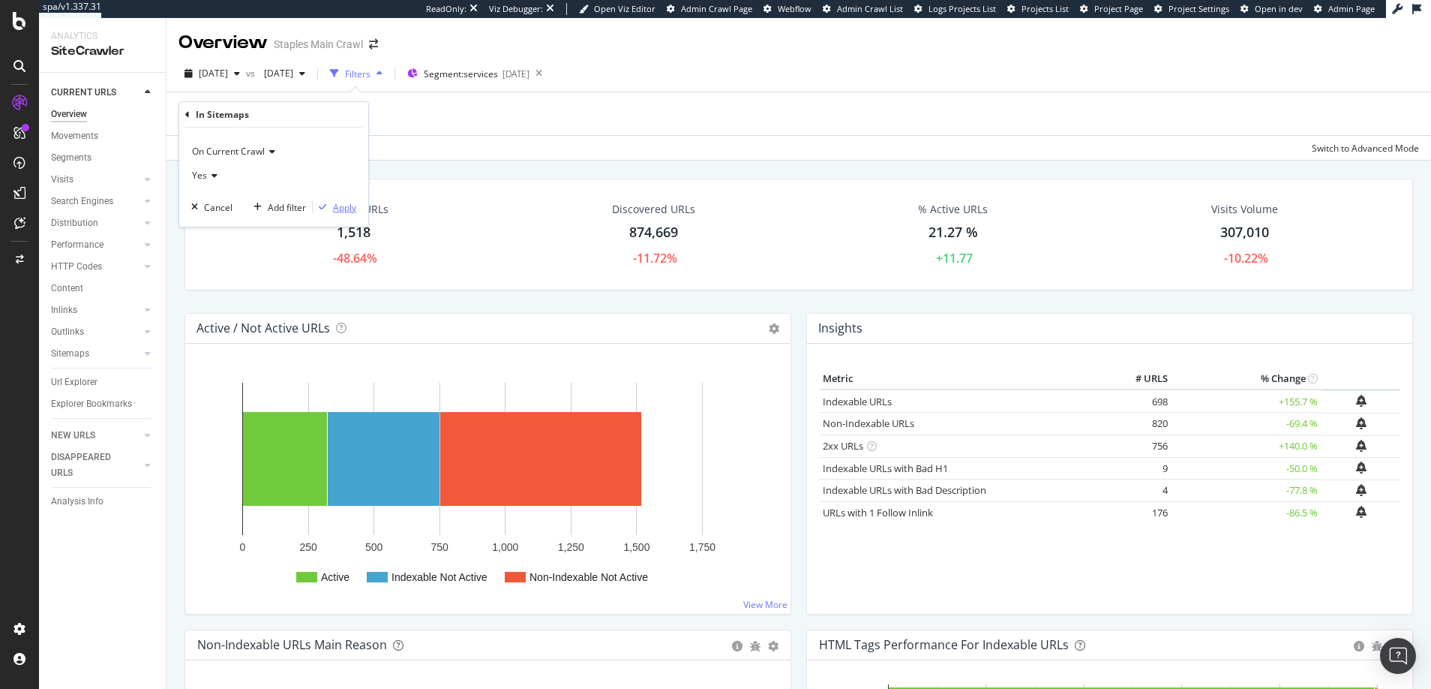
click at [348, 208] on div "Apply" at bounding box center [344, 207] width 23 height 13
